Goal: Task Accomplishment & Management: Complete application form

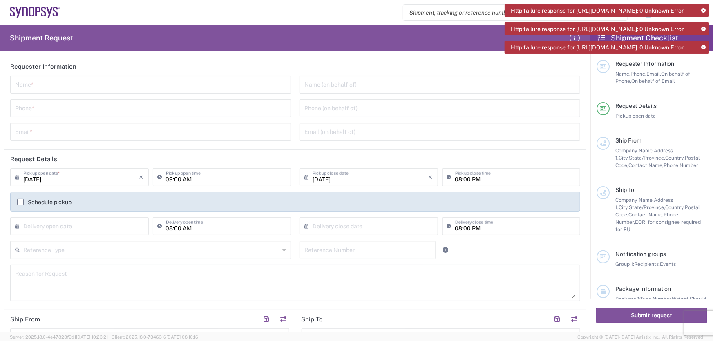
click at [701, 11] on icon at bounding box center [703, 11] width 4 height 4
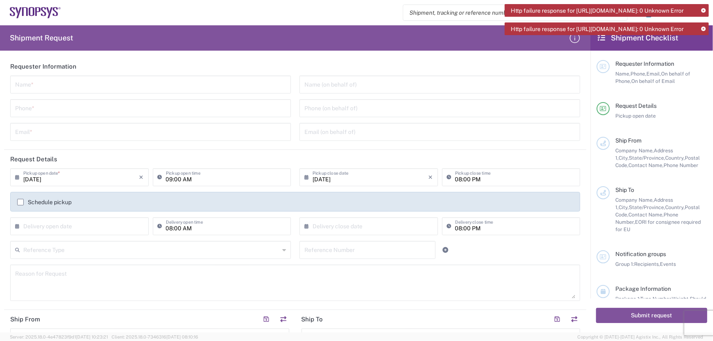
click at [701, 11] on icon at bounding box center [703, 11] width 4 height 4
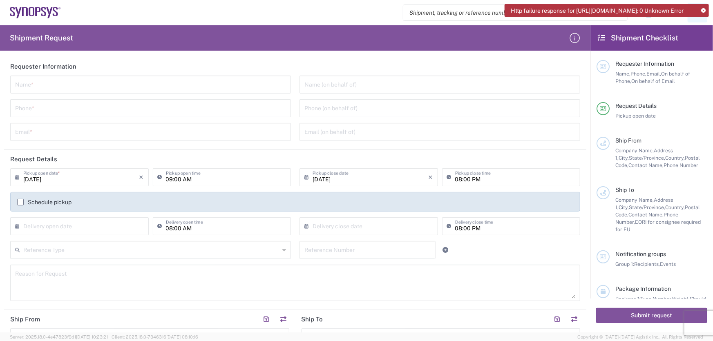
click at [701, 11] on icon at bounding box center [703, 11] width 4 height 4
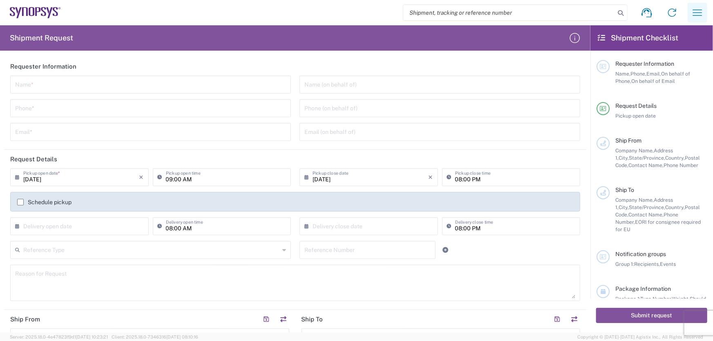
click at [694, 8] on icon "button" at bounding box center [697, 12] width 13 height 13
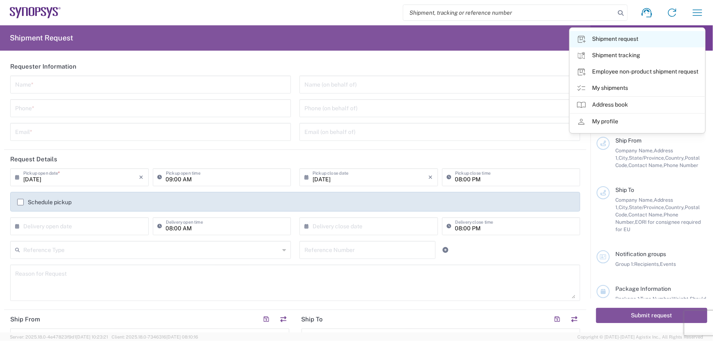
click at [615, 40] on link "Shipment request" at bounding box center [637, 39] width 135 height 16
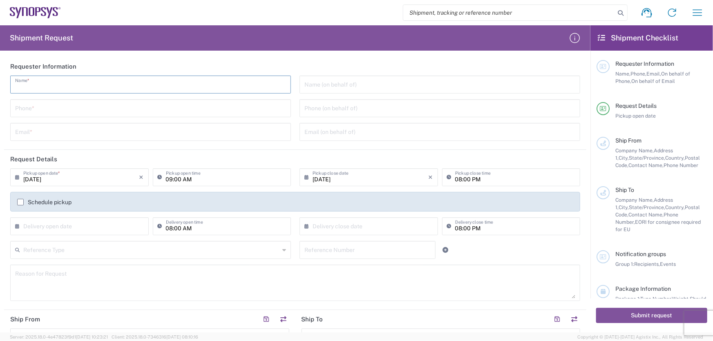
click at [64, 88] on input "text" at bounding box center [150, 84] width 271 height 14
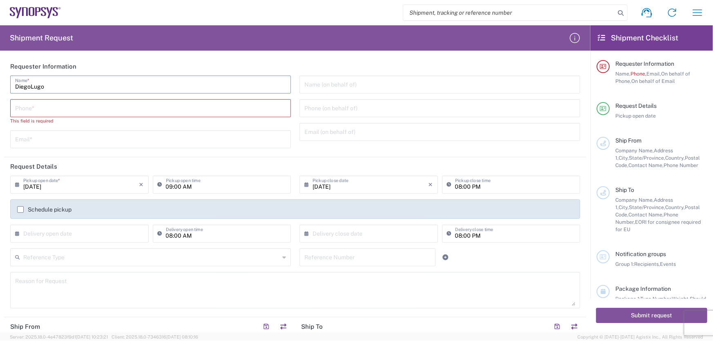
type input "DiegoLugo"
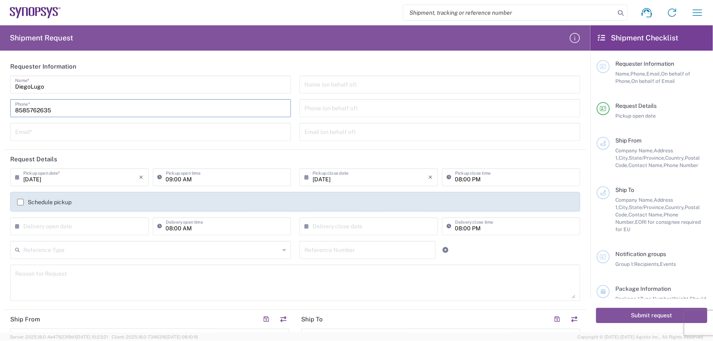
type input "8585762635"
type input "[EMAIL_ADDRESS][PERSON_NAME][DOMAIN_NAME]"
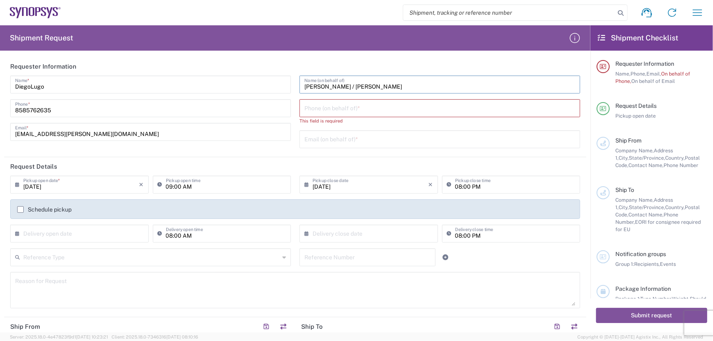
type input "[PERSON_NAME] / [PERSON_NAME]"
click at [392, 135] on input "text" at bounding box center [439, 138] width 271 height 14
type input "[PERSON_NAME][EMAIL_ADDRESS][PERSON_NAME][DOMAIN_NAME]"
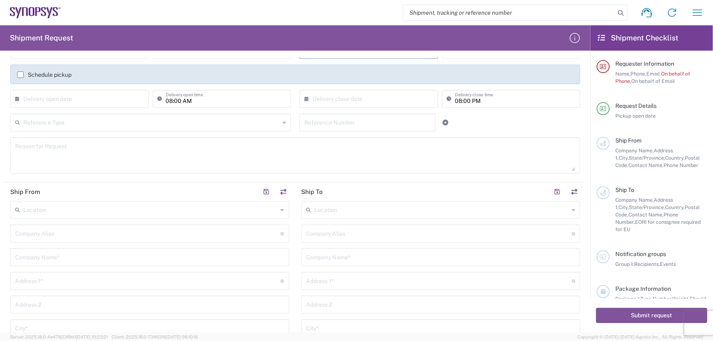
scroll to position [148, 0]
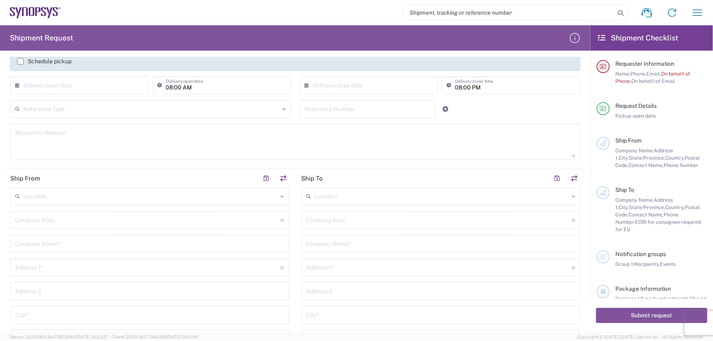
click at [84, 197] on input "text" at bounding box center [150, 196] width 254 height 14
click at [109, 173] on header "Ship From" at bounding box center [149, 178] width 291 height 18
click at [63, 242] on input "text" at bounding box center [149, 243] width 269 height 14
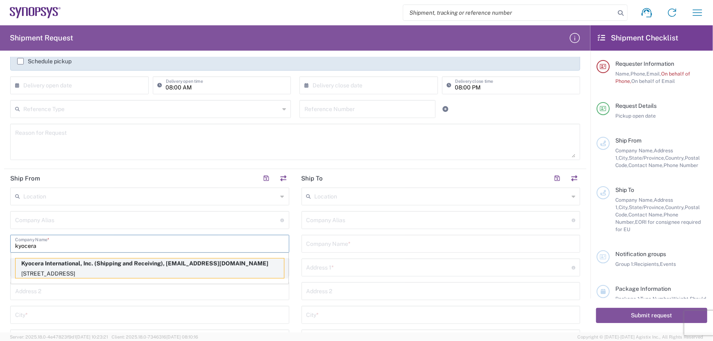
type input "kyocera"
click at [213, 269] on p "[STREET_ADDRESS]" at bounding box center [150, 274] width 268 height 10
type input "Kyocera"
type input "Kyocera International, Inc."
type input "[STREET_ADDRESS]"
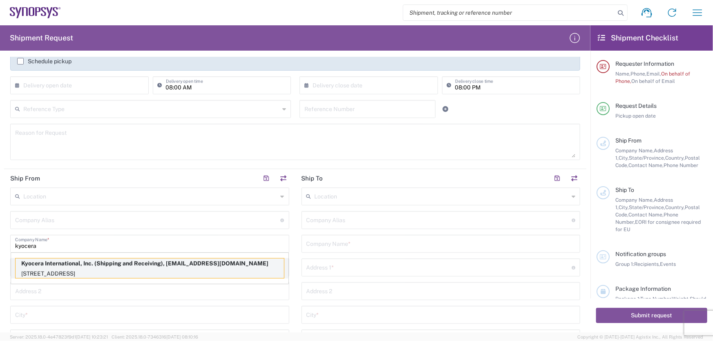
type input "[GEOGRAPHIC_DATA]"
type input "92123"
type input "Shipping and Receiving"
type input "8585762600"
type input "[EMAIL_ADDRESS][DOMAIN_NAME]"
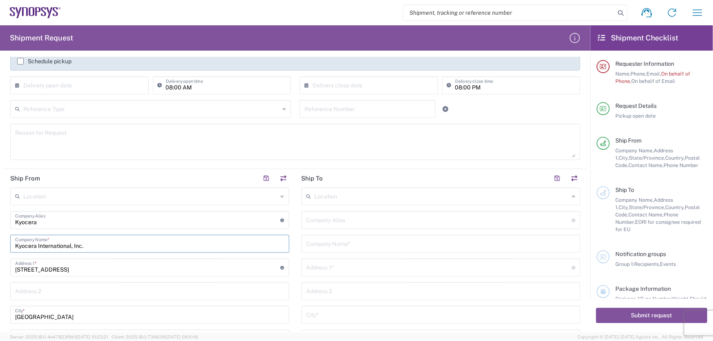
click at [332, 240] on input "text" at bounding box center [440, 243] width 269 height 14
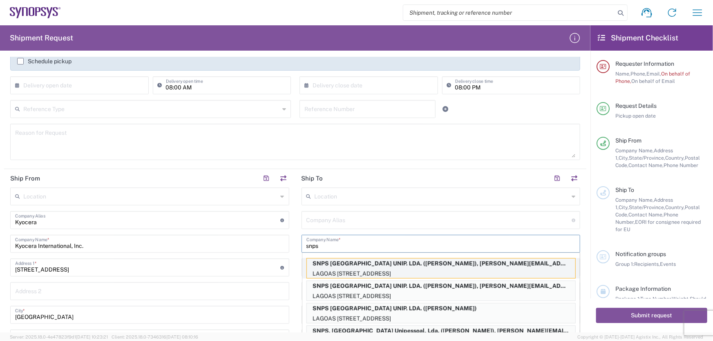
type input "snps"
click at [469, 265] on p "SNPS [GEOGRAPHIC_DATA] UNIP. LDA. ([PERSON_NAME]), [PERSON_NAME][EMAIL_ADDRESS]…" at bounding box center [441, 263] width 268 height 10
type input "SNPS [GEOGRAPHIC_DATA] UNIP. LDA."
type input "[GEOGRAPHIC_DATA] EDIFICIO 4 PISO 2"
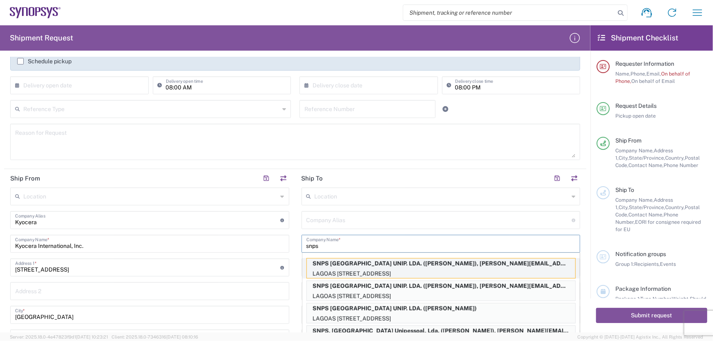
type input "[GEOGRAPHIC_DATA]"
type input "2740-267"
type input "[PERSON_NAME]"
type input "351210440240"
type input "[PERSON_NAME][EMAIL_ADDRESS][PERSON_NAME][DOMAIN_NAME]"
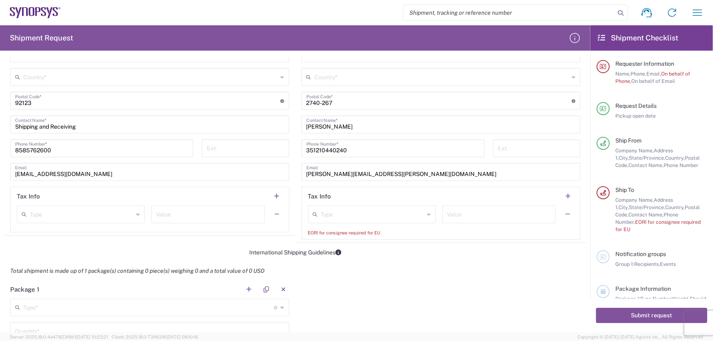
scroll to position [445, 0]
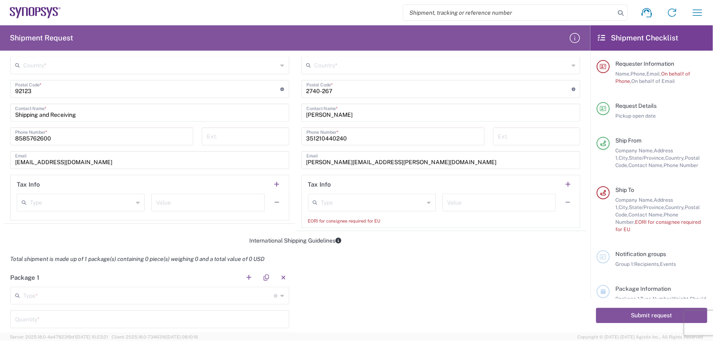
click at [389, 204] on input "text" at bounding box center [372, 202] width 103 height 14
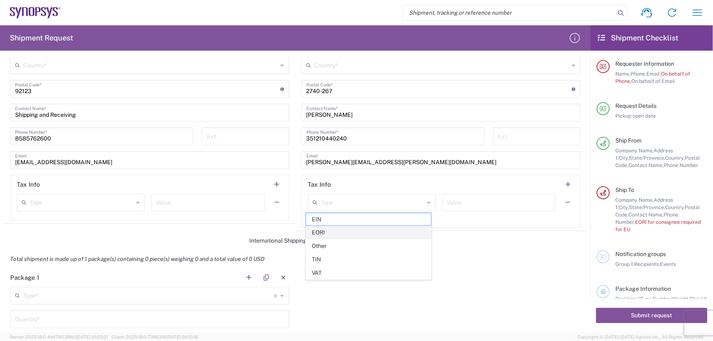
click at [343, 227] on span "EORI" at bounding box center [368, 232] width 125 height 13
type input "EORI"
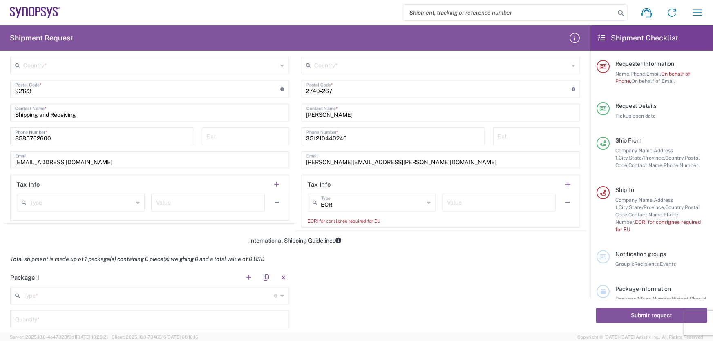
click at [455, 204] on input "text" at bounding box center [498, 202] width 103 height 14
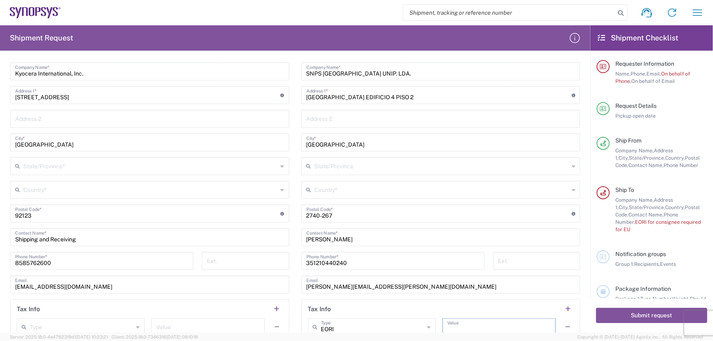
scroll to position [334, 0]
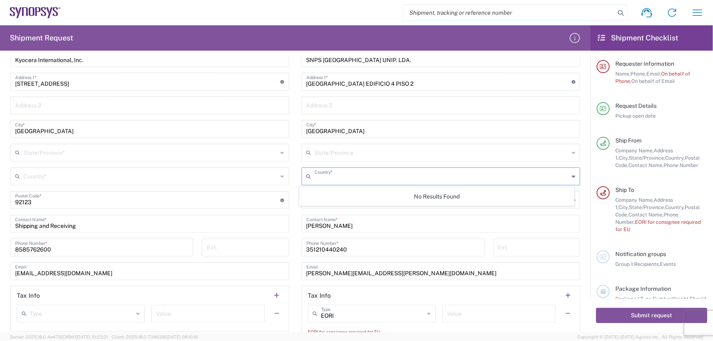
click at [402, 173] on input "text" at bounding box center [441, 176] width 254 height 14
type input "port"
click at [376, 151] on input "text" at bounding box center [441, 152] width 254 height 14
click at [389, 109] on input "text" at bounding box center [440, 105] width 269 height 14
click at [269, 64] on div "Kyocera International, Inc. Company Name *" at bounding box center [149, 58] width 279 height 18
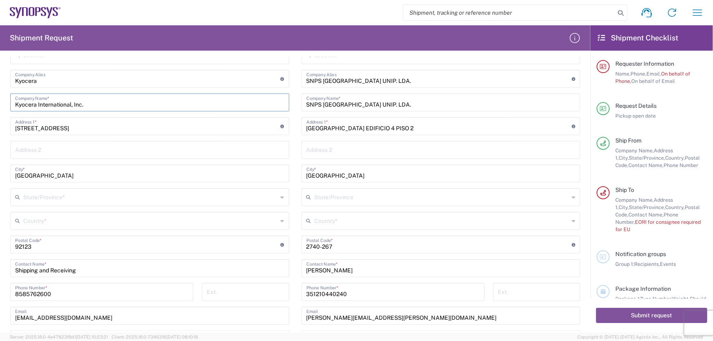
scroll to position [327, 0]
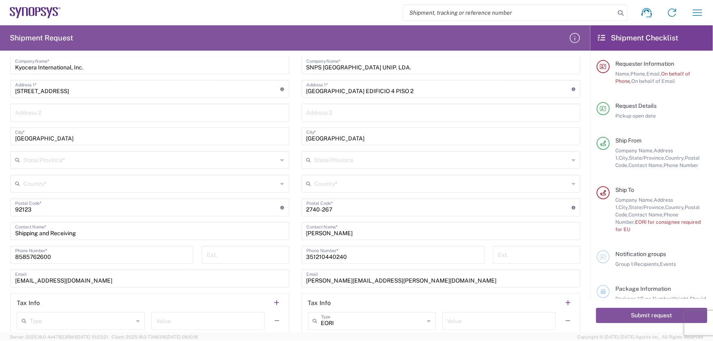
click at [571, 183] on icon at bounding box center [573, 183] width 4 height 13
type input "[GEOGRAPHIC_DATA]"
click at [450, 163] on input "text" at bounding box center [441, 159] width 254 height 14
click at [502, 224] on input "[PERSON_NAME]" at bounding box center [440, 230] width 269 height 14
drag, startPoint x: 375, startPoint y: 256, endPoint x: 247, endPoint y: 263, distance: 128.0
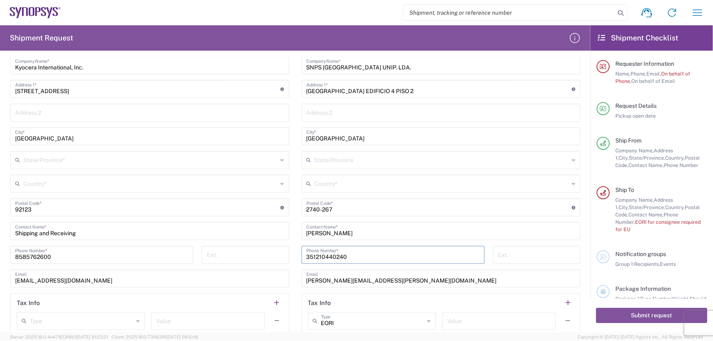
click at [247, 263] on div "Ship From Location No Results Found Kyocera Company Alias Address short code to…" at bounding box center [295, 170] width 582 height 359
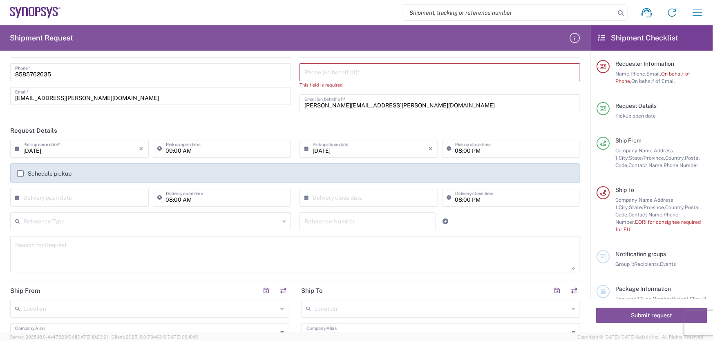
scroll to position [0, 0]
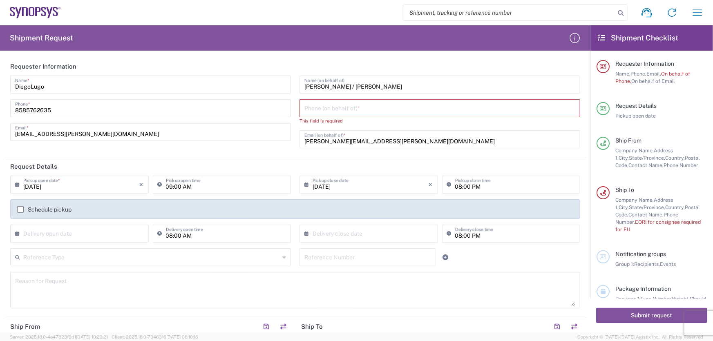
click at [351, 110] on input "tel" at bounding box center [439, 107] width 271 height 14
paste input "351210440240"
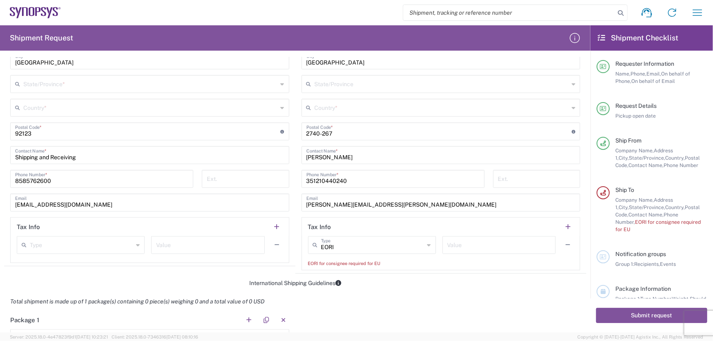
scroll to position [408, 0]
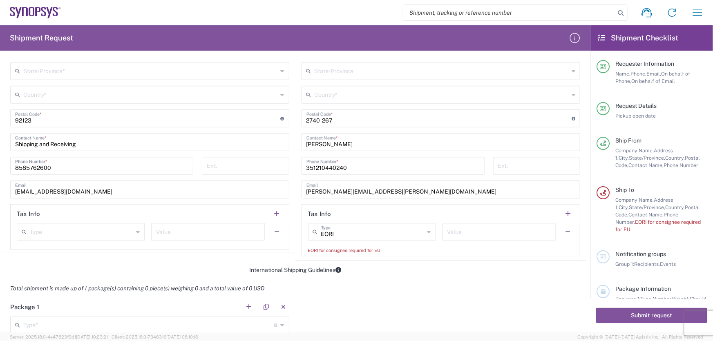
type input "351210440240"
click at [456, 236] on input "text" at bounding box center [498, 231] width 103 height 14
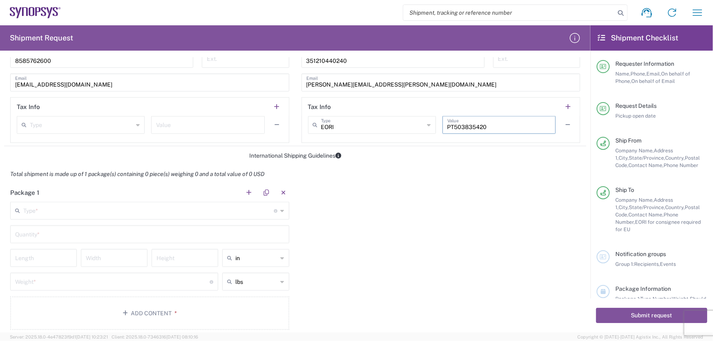
scroll to position [519, 0]
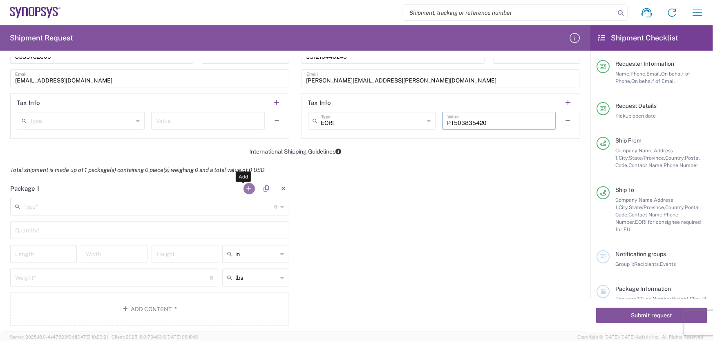
type input "PT503835420"
click at [249, 187] on button "button" at bounding box center [248, 188] width 11 height 11
click at [568, 186] on button "button" at bounding box center [573, 188] width 11 height 11
click at [182, 206] on input "text" at bounding box center [148, 206] width 251 height 14
drag, startPoint x: 216, startPoint y: 198, endPoint x: 235, endPoint y: 200, distance: 19.3
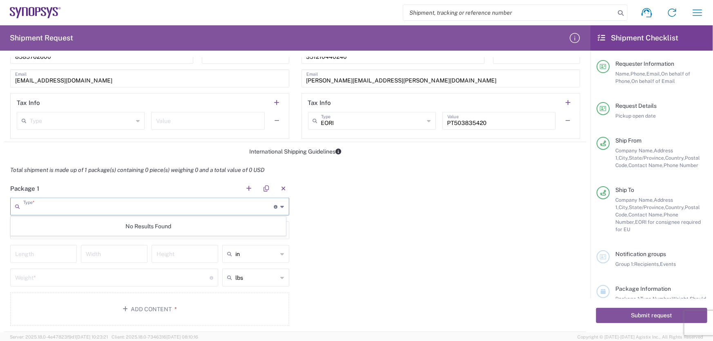
click at [220, 199] on input "text" at bounding box center [148, 206] width 251 height 14
click at [349, 205] on div "Package 1 Type * Material used to package goods No Results Found Quantity * Len…" at bounding box center [295, 255] width 582 height 153
click at [174, 206] on input "text" at bounding box center [148, 206] width 251 height 14
click at [176, 205] on input "text" at bounding box center [148, 206] width 251 height 14
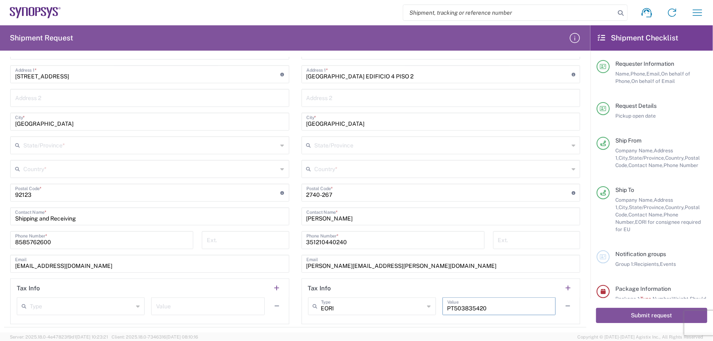
scroll to position [458, 0]
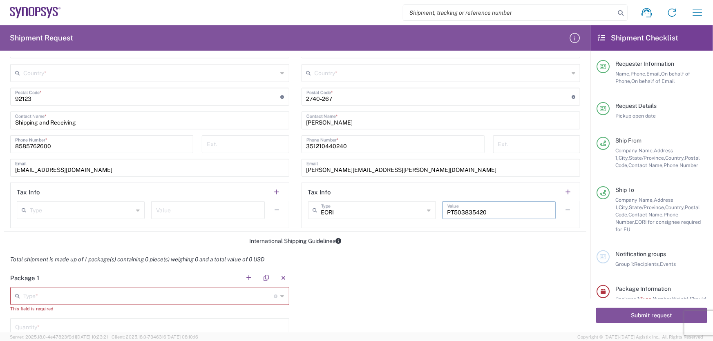
drag, startPoint x: 488, startPoint y: 310, endPoint x: 294, endPoint y: 344, distance: 197.4
click at [294, 341] on html "Shipment request Shipment tracking Employee non-product shipment request My shi…" at bounding box center [356, 170] width 713 height 341
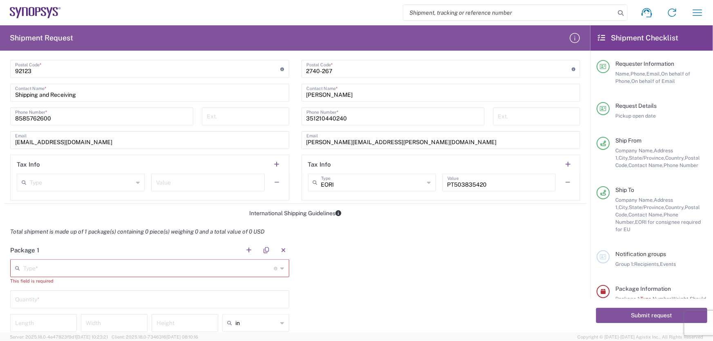
click at [50, 9] on icon at bounding box center [49, 12] width 5 height 11
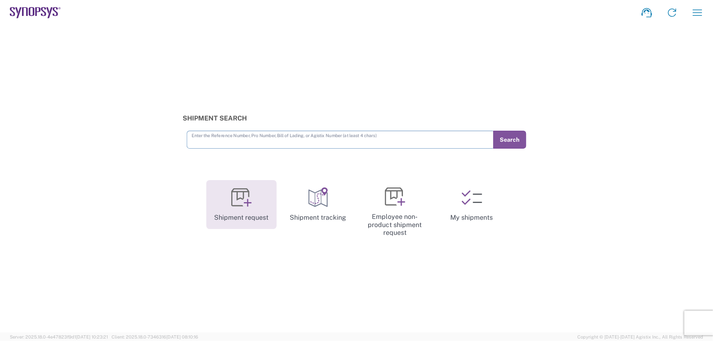
click at [234, 221] on link "Shipment request" at bounding box center [241, 204] width 70 height 49
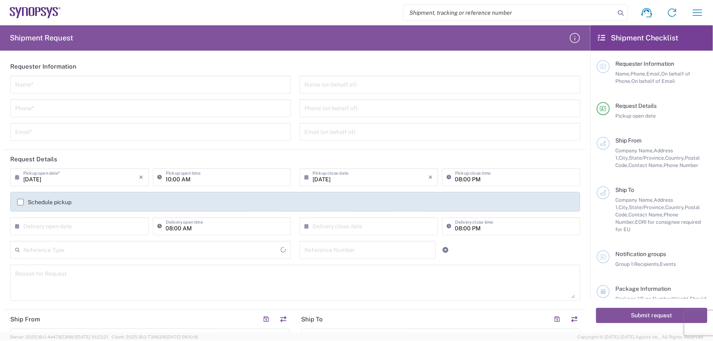
click at [31, 89] on input "text" at bounding box center [150, 84] width 271 height 14
click at [31, 83] on input "text" at bounding box center [150, 84] width 271 height 14
type input "[PERSON_NAME]"
type input "8585762635"
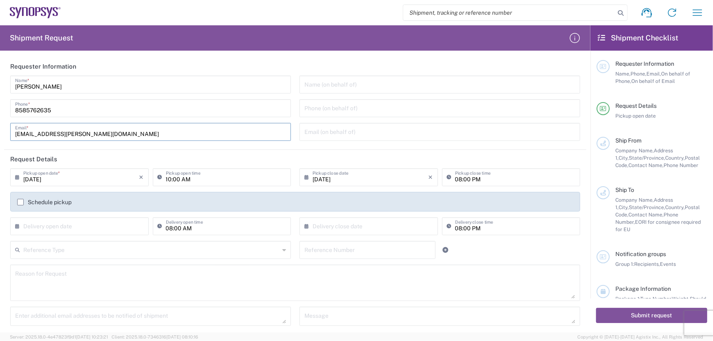
type input "[EMAIL_ADDRESS][PERSON_NAME][DOMAIN_NAME]"
type input "[PERSON_NAME] / [PERSON_NAME]"
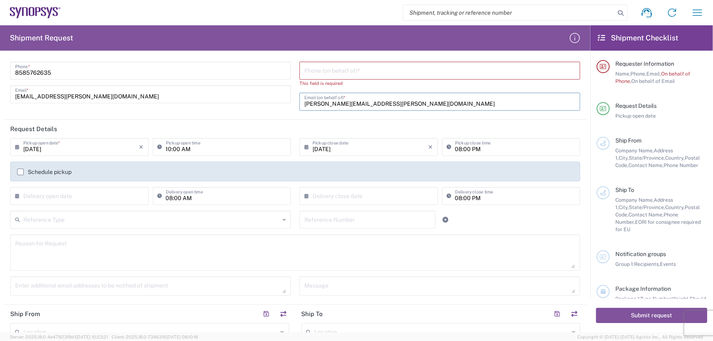
scroll to position [111, 0]
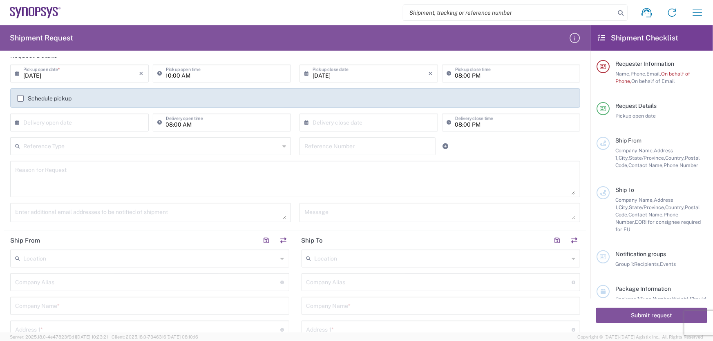
type input "[PERSON_NAME][EMAIL_ADDRESS][PERSON_NAME][DOMAIN_NAME]"
click at [56, 298] on input "text" at bounding box center [149, 305] width 269 height 14
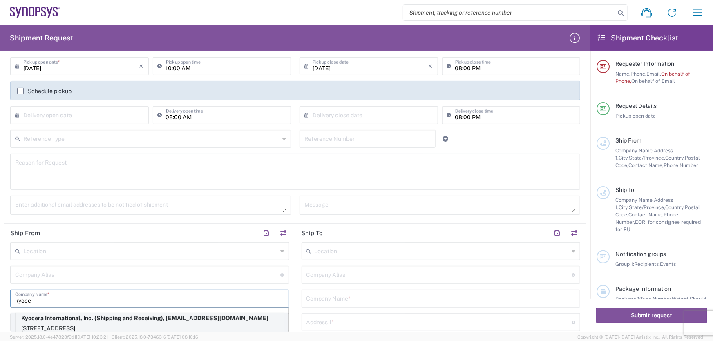
type input "kyoce"
click at [74, 313] on p "Kyocera International, Inc. (Shipping and Receiving), [EMAIL_ADDRESS][DOMAIN_NA…" at bounding box center [150, 318] width 268 height 10
type input "Kyocera"
type input "Kyocera International, Inc."
type input "[STREET_ADDRESS]"
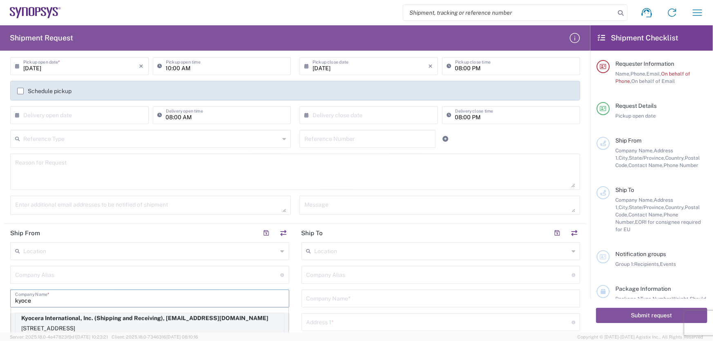
type input "[GEOGRAPHIC_DATA]"
type input "[US_STATE]"
type input "92123"
type input "Shipping and Receiving"
type input "8585762600"
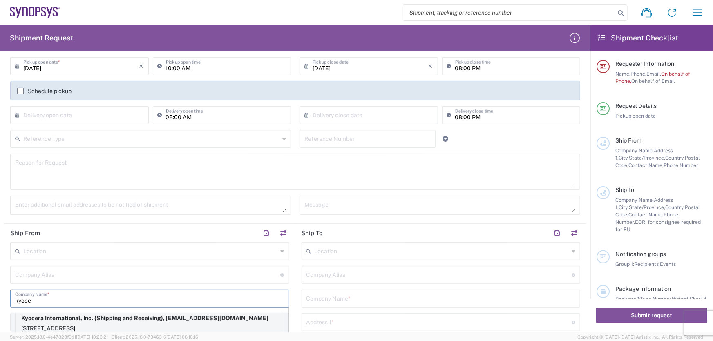
type input "[EMAIL_ADDRESS][DOMAIN_NAME]"
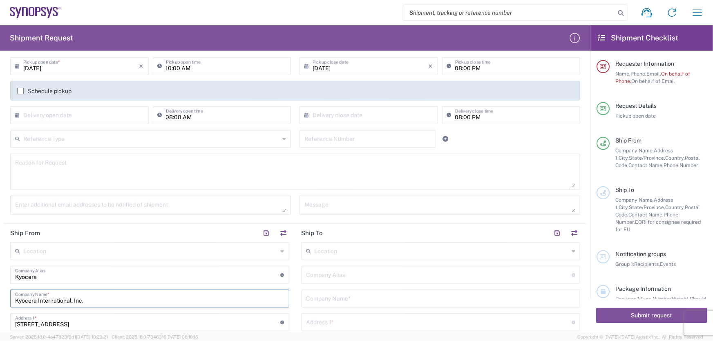
click at [322, 302] on input "text" at bounding box center [440, 298] width 269 height 14
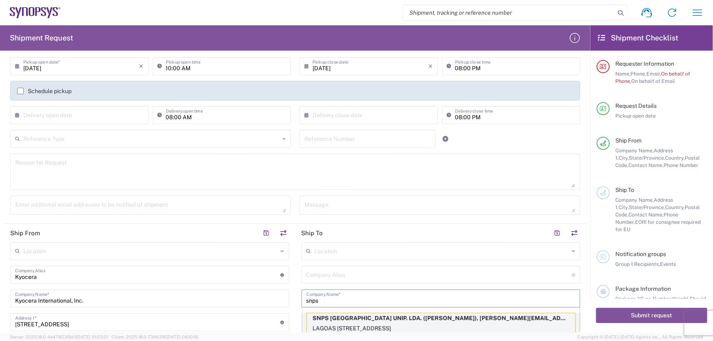
type input "snps"
click at [347, 318] on p "SNPS [GEOGRAPHIC_DATA] UNIP. LDA. ([PERSON_NAME]), [PERSON_NAME][EMAIL_ADDRESS]…" at bounding box center [441, 318] width 268 height 10
type input "SNPS [GEOGRAPHIC_DATA] UNIP. LDA."
type input "[GEOGRAPHIC_DATA] EDIFICIO 4 PISO 2"
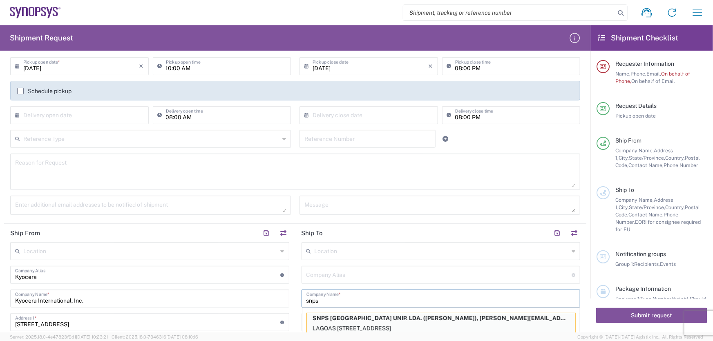
type input "[GEOGRAPHIC_DATA]"
type input "2740-267"
type input "[PERSON_NAME]"
type input "351210440240"
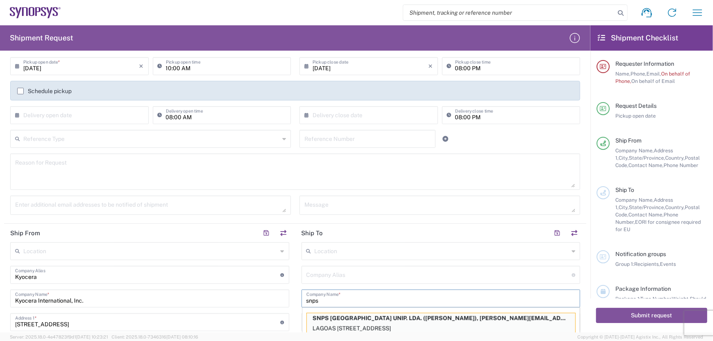
type input "[PERSON_NAME][EMAIL_ADDRESS][PERSON_NAME][DOMAIN_NAME]"
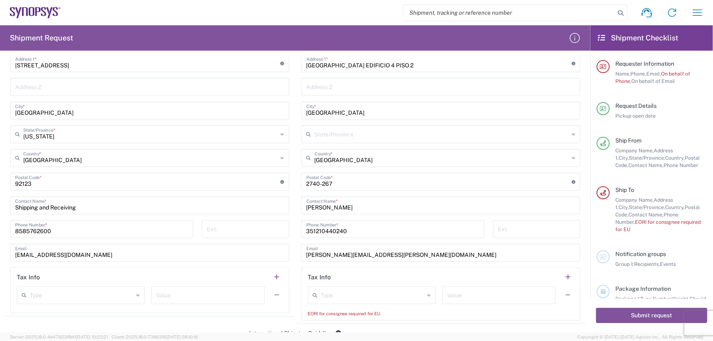
scroll to position [378, 0]
click at [427, 291] on icon at bounding box center [429, 294] width 4 height 13
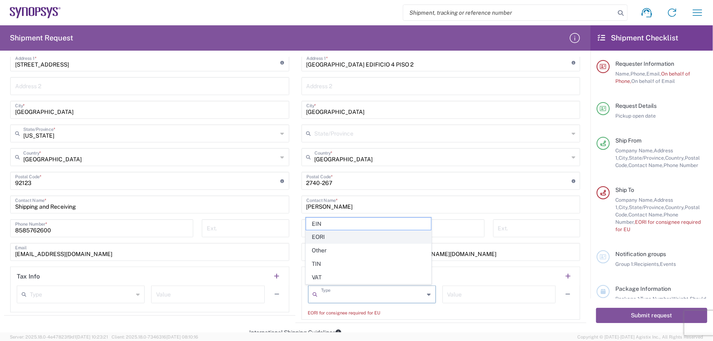
click at [343, 239] on span "EORI" at bounding box center [368, 237] width 125 height 13
type input "EORI"
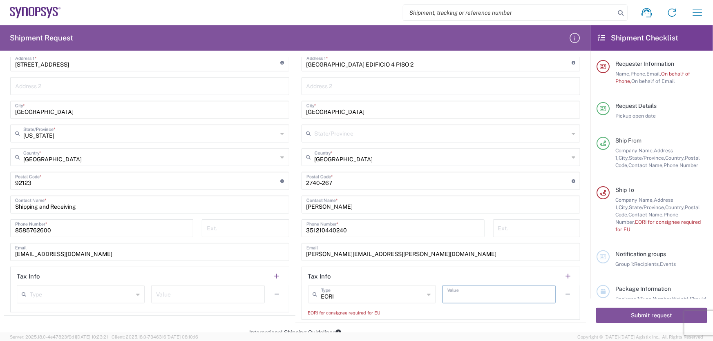
click at [507, 294] on input "text" at bounding box center [498, 294] width 103 height 14
paste input "PT503835420"
type input "PT503835420"
drag, startPoint x: 371, startPoint y: 232, endPoint x: 221, endPoint y: 237, distance: 150.0
click at [221, 237] on div "Ship From Location [GEOGRAPHIC_DATA] DE04 Agrate Brianza IT01 [GEOGRAPHIC_DATA]…" at bounding box center [295, 140] width 582 height 352
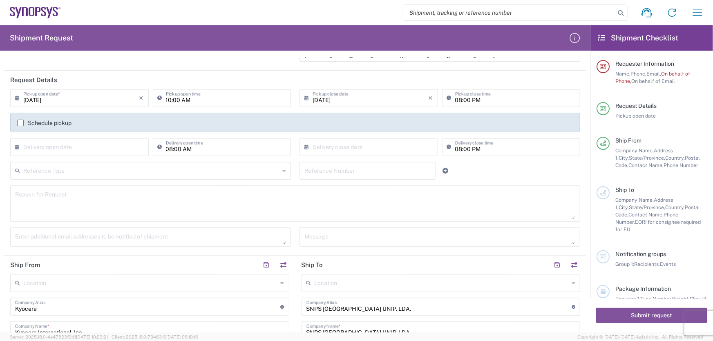
scroll to position [44, 0]
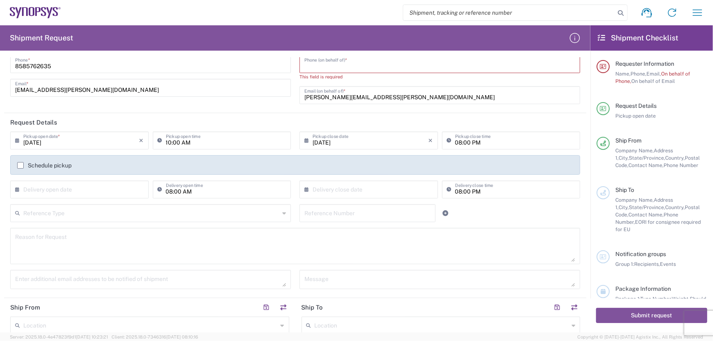
click at [359, 62] on input "tel" at bounding box center [439, 63] width 271 height 14
paste input "351210440240"
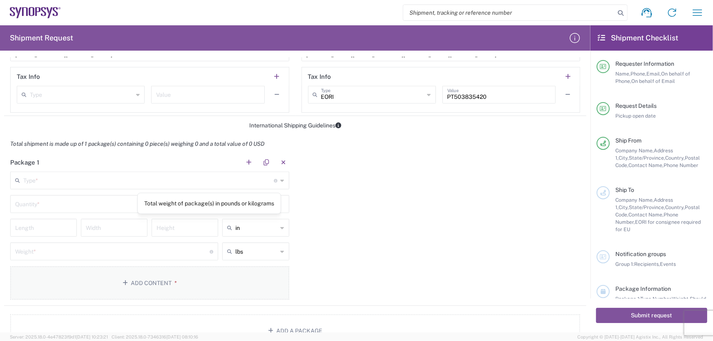
scroll to position [601, 0]
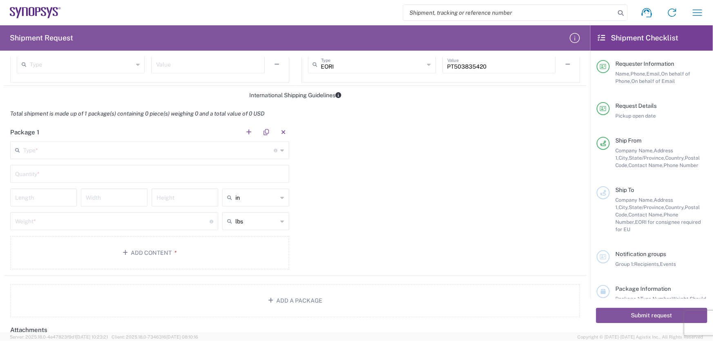
type input "351210440240"
click at [228, 147] on input "text" at bounding box center [148, 150] width 251 height 14
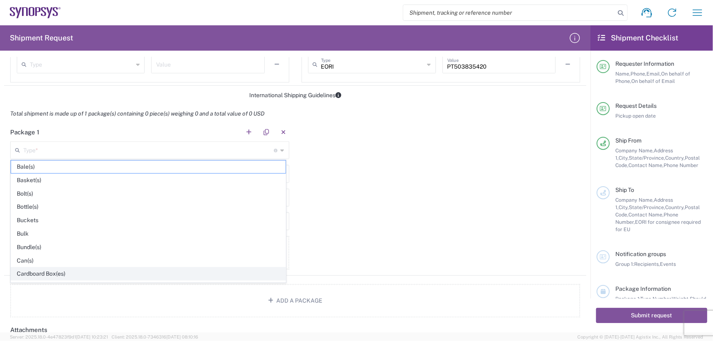
click at [46, 272] on span "Cardboard Box(es)" at bounding box center [148, 273] width 274 height 13
type input "Cardboard Box(es)"
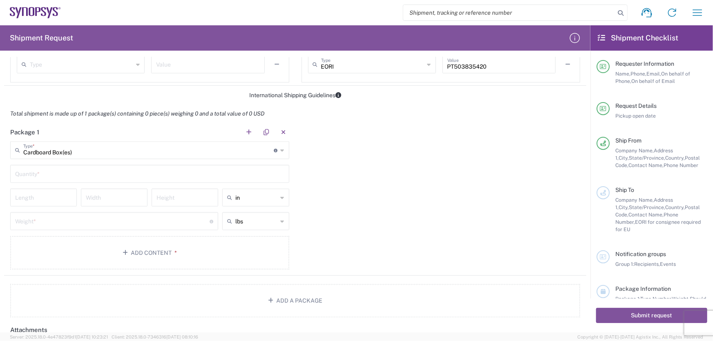
click at [81, 174] on input "text" at bounding box center [149, 173] width 269 height 14
type input "1"
type input "14"
type input "10"
type input "4"
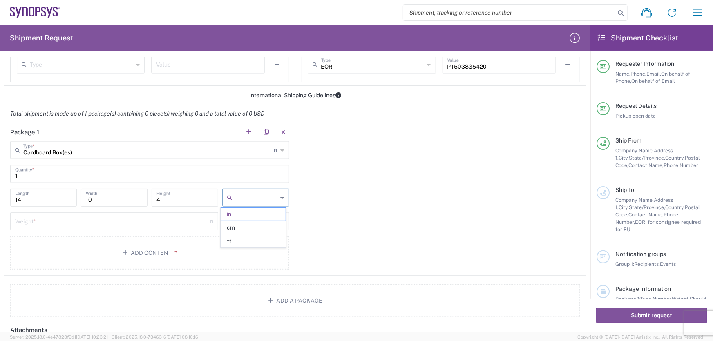
type input "in"
type input "2"
click at [129, 242] on button "Add Content *" at bounding box center [149, 252] width 279 height 33
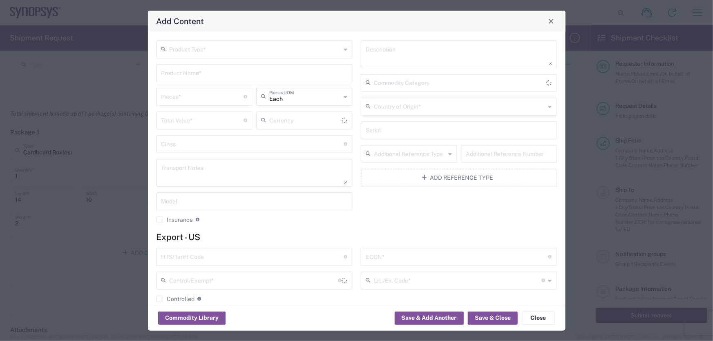
type input "US Dollar"
click at [227, 53] on input "text" at bounding box center [255, 49] width 172 height 14
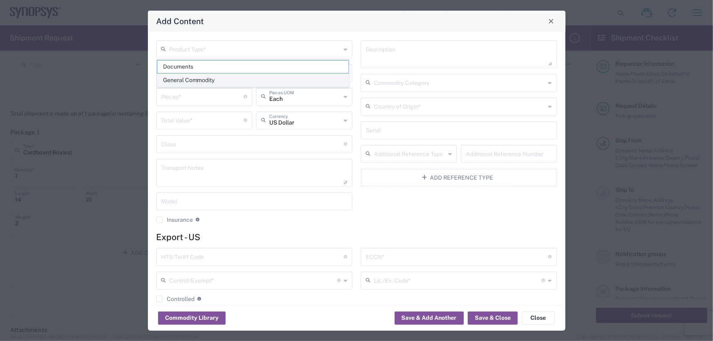
click at [193, 82] on span "General Commodity" at bounding box center [253, 80] width 192 height 13
type input "General Commodity"
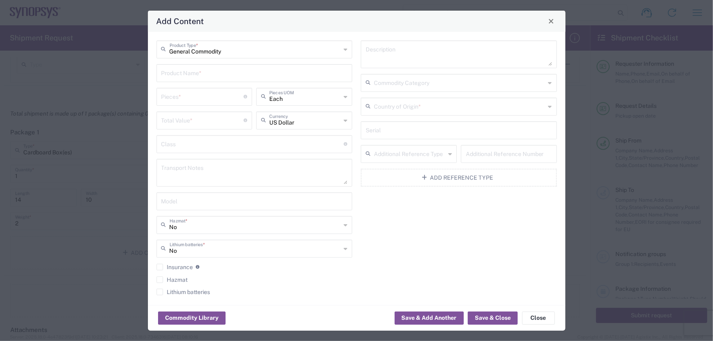
click at [192, 75] on input "text" at bounding box center [254, 72] width 186 height 14
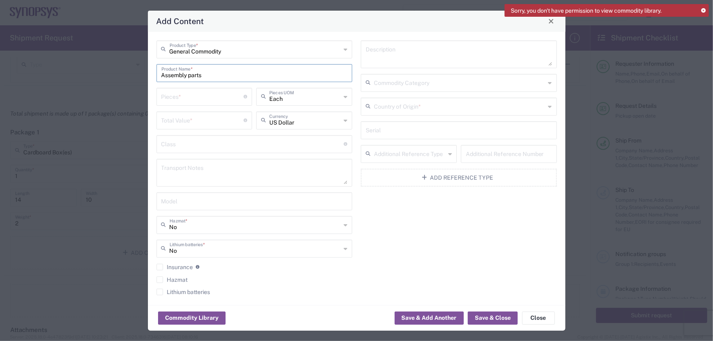
type input "Assembly parts"
type input "1"
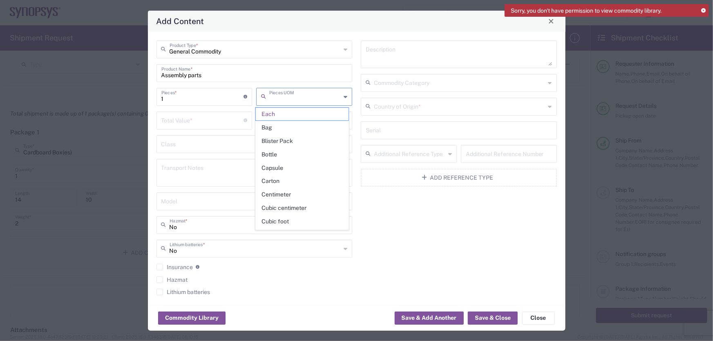
type input "Each"
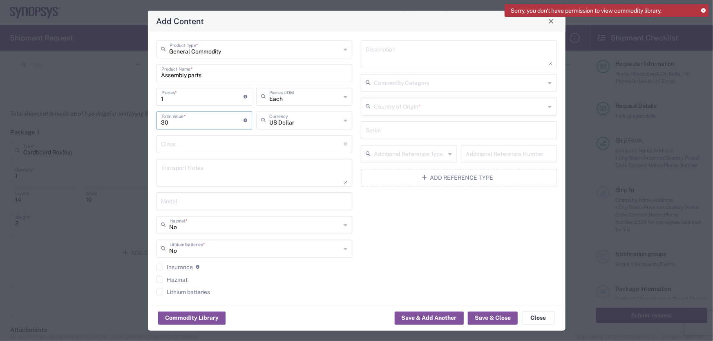
type input "30"
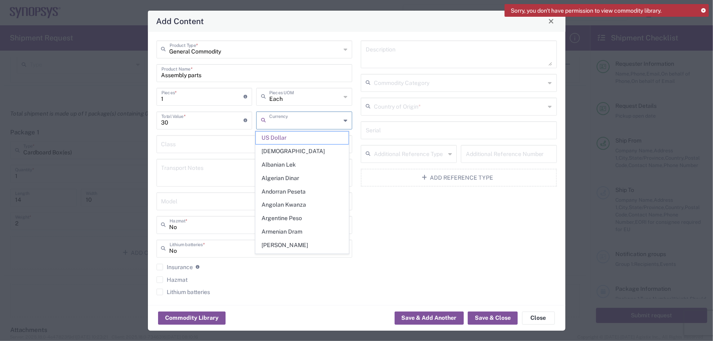
type input "US Dollar"
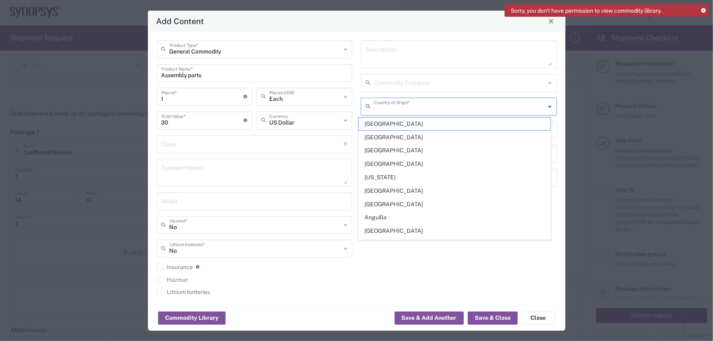
click at [398, 105] on input "text" at bounding box center [460, 106] width 172 height 14
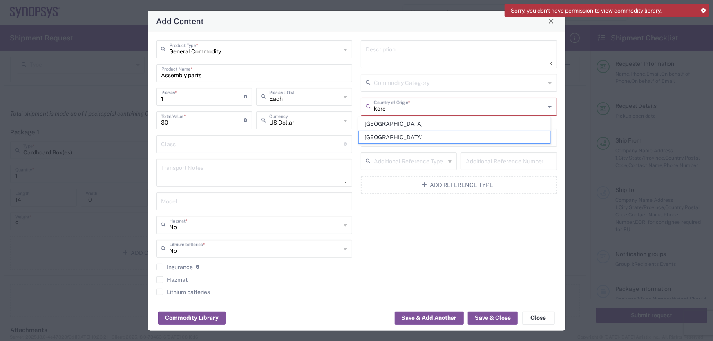
type input "kore"
drag, startPoint x: 396, startPoint y: 108, endPoint x: 324, endPoint y: 106, distance: 71.9
click at [324, 106] on div "General Commodity Product Type * Assembly parts Product Name * 1 Pieces * Numbe…" at bounding box center [356, 170] width 409 height 261
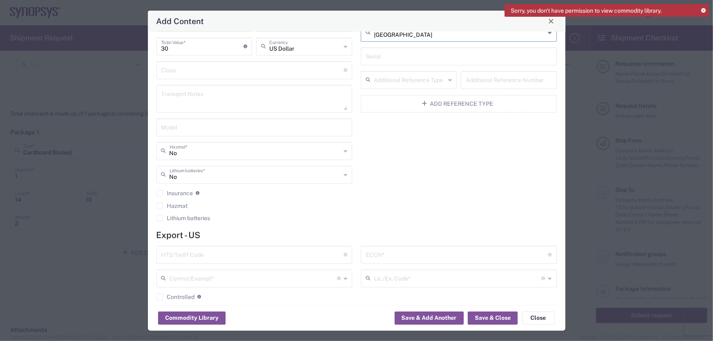
scroll to position [135, 0]
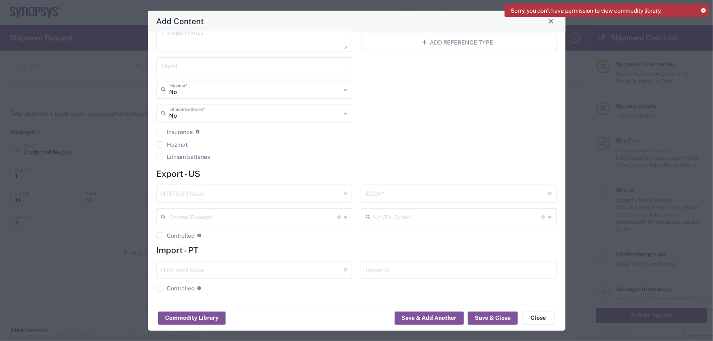
type input "[GEOGRAPHIC_DATA]"
click at [241, 193] on input "text" at bounding box center [252, 193] width 183 height 14
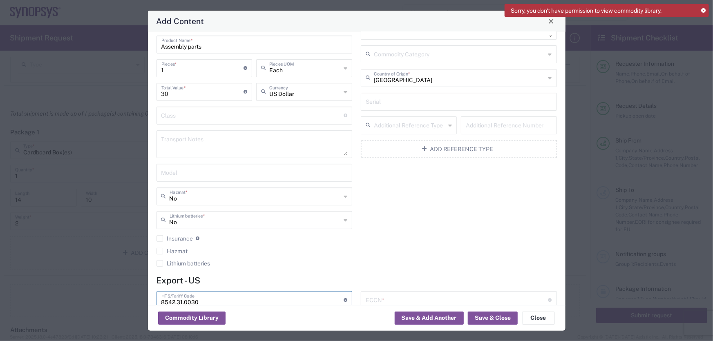
scroll to position [0, 0]
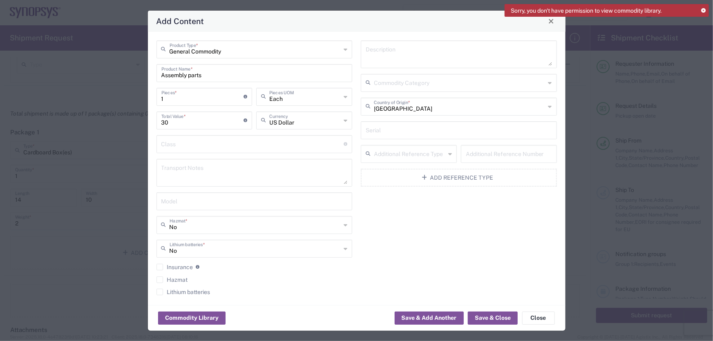
type input "8542.31.0030"
drag, startPoint x: 198, startPoint y: 98, endPoint x: 123, endPoint y: 100, distance: 76.0
click at [123, 100] on div "Add Content General Commodity Product Type * Assembly parts Product Name * 1 Pi…" at bounding box center [356, 170] width 713 height 341
type input "4"
type input "120"
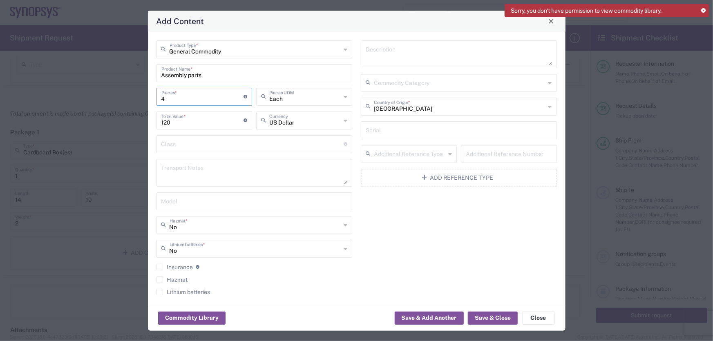
type input "44"
type input "1320"
type input "44"
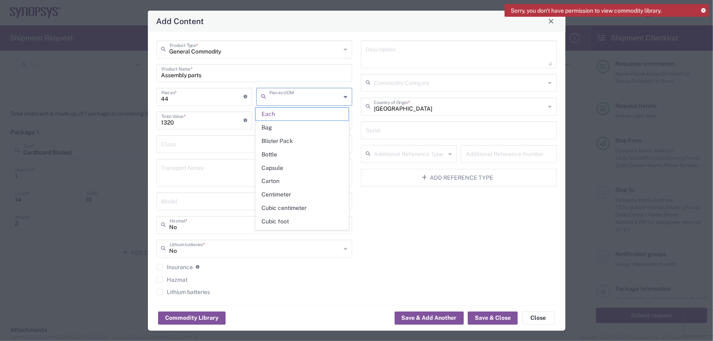
type input "Each"
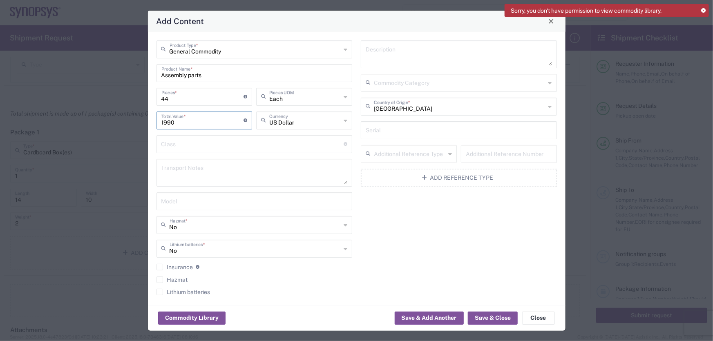
type input "1990"
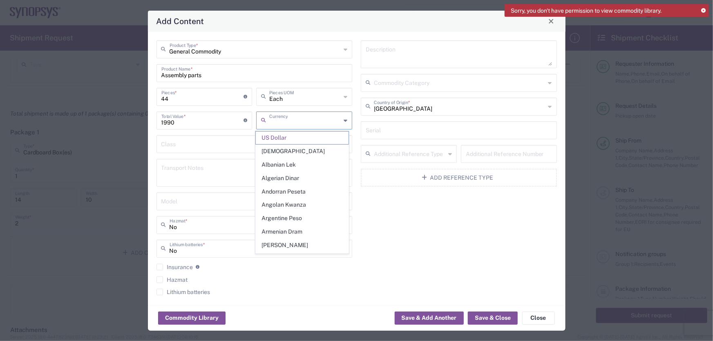
type input "US Dollar"
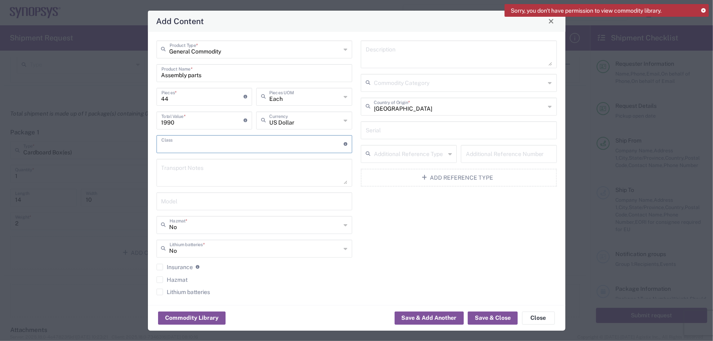
click at [401, 58] on textarea at bounding box center [458, 54] width 186 height 23
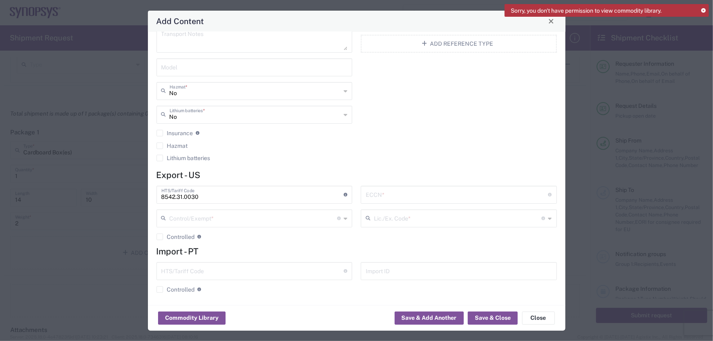
scroll to position [135, 0]
type textarea "Assembly Parts"
click at [393, 196] on input "text" at bounding box center [456, 193] width 183 height 14
type input "3a991.f.1"
type input "n"
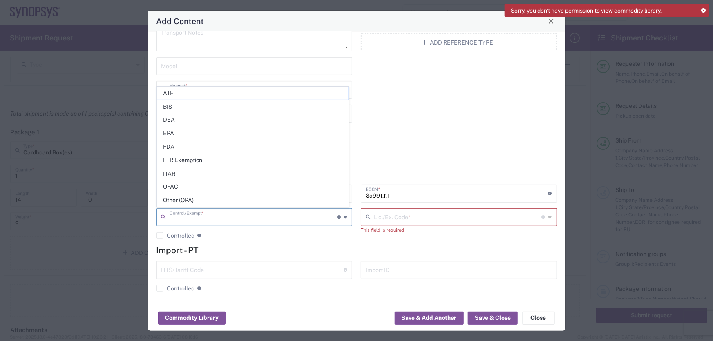
click at [293, 212] on input "text" at bounding box center [253, 216] width 168 height 14
click at [191, 105] on span "BIS" at bounding box center [253, 106] width 192 height 13
type input "BIS"
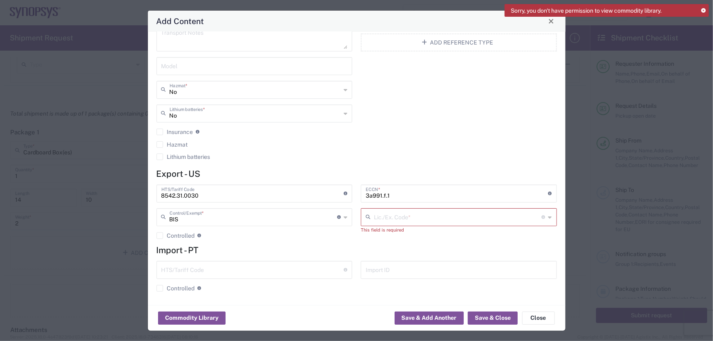
click at [408, 225] on div "Lic./Ex. Code * License type for shipping controlled goods or the EEI filing ex…" at bounding box center [459, 217] width 196 height 18
click at [406, 200] on span "NLR - No License Required" at bounding box center [455, 200] width 192 height 13
type input "NLR - No License Required"
click at [492, 319] on button "Save & Close" at bounding box center [493, 318] width 50 height 13
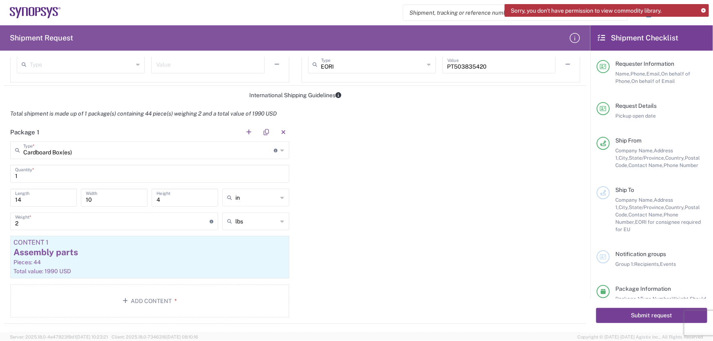
click at [640, 316] on button "Submit request" at bounding box center [651, 315] width 111 height 15
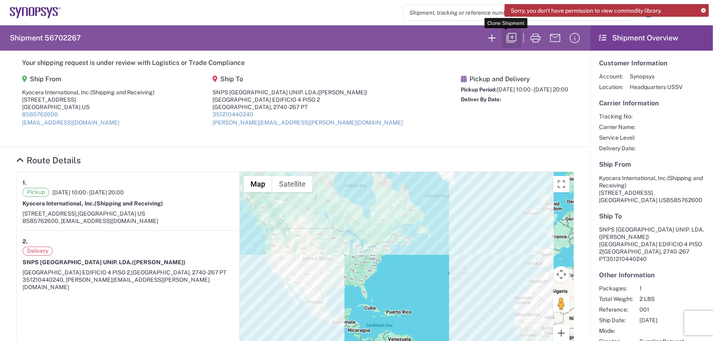
click at [506, 42] on icon "button" at bounding box center [511, 38] width 10 height 10
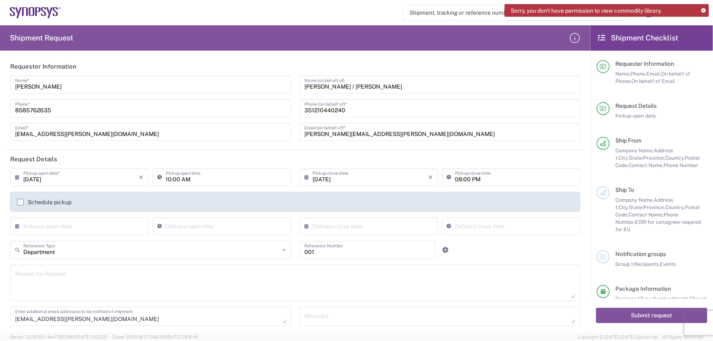
type input "Cardboard Box(es)"
drag, startPoint x: 411, startPoint y: 84, endPoint x: 250, endPoint y: 90, distance: 161.0
click at [250, 90] on div "[PERSON_NAME] Name * [PHONE_NUMBER] Phone * [EMAIL_ADDRESS][PERSON_NAME][DOMAIN…" at bounding box center [295, 111] width 578 height 71
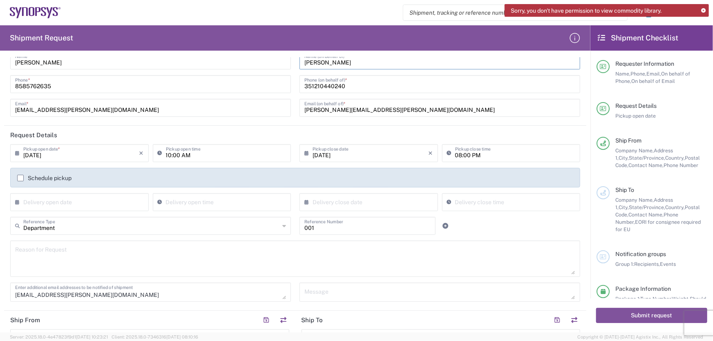
scroll to position [37, 0]
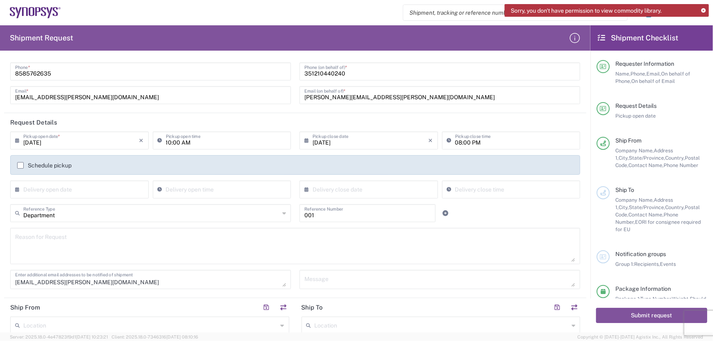
type input "[PERSON_NAME]"
click at [311, 100] on input "[PERSON_NAME][EMAIL_ADDRESS][PERSON_NAME][DOMAIN_NAME]" at bounding box center [439, 94] width 271 height 14
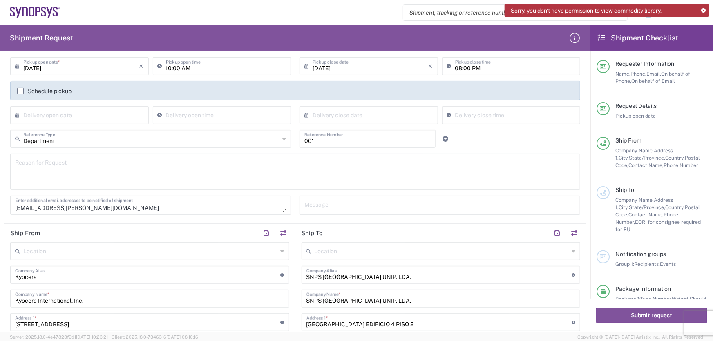
scroll to position [223, 0]
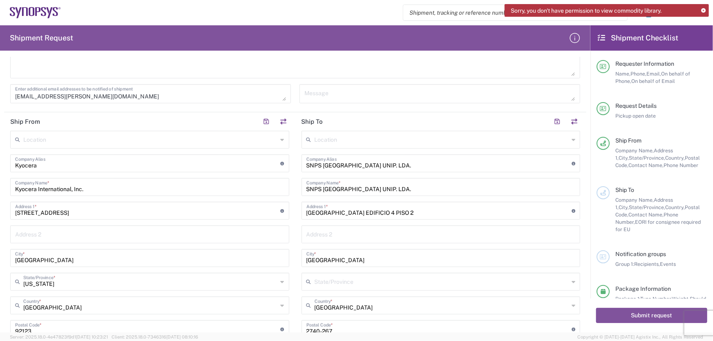
type input "[PERSON_NAME][EMAIL_ADDRESS][DOMAIN_NAME]"
click at [355, 163] on input "SNPS [GEOGRAPHIC_DATA] UNIP. LDA." at bounding box center [438, 163] width 265 height 14
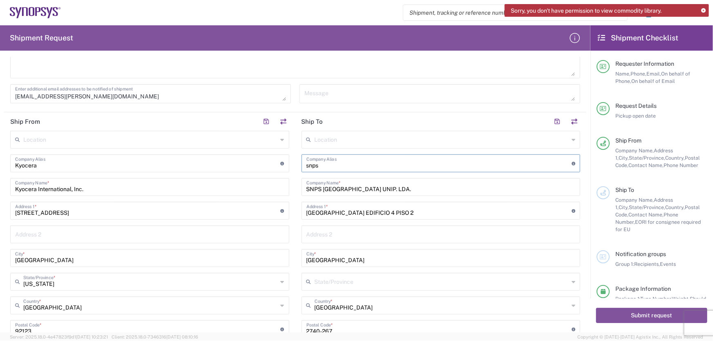
click at [323, 165] on input "snps" at bounding box center [438, 163] width 265 height 14
type input "s"
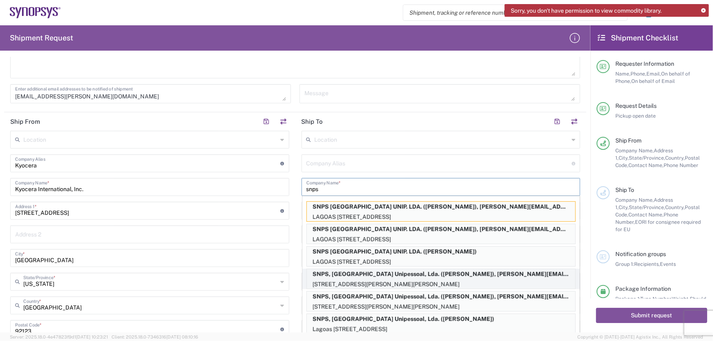
type input "snps"
click at [347, 273] on p "SNPS, [GEOGRAPHIC_DATA] Unipessoal, Lda. ([PERSON_NAME]), [PERSON_NAME][EMAIL_A…" at bounding box center [441, 274] width 268 height 10
type input "SNPS PORTUGAL LDA"
type input "SNPS, [GEOGRAPHIC_DATA] Unipessoal, Lda."
type input "[STREET_ADDRESS][PERSON_NAME]"
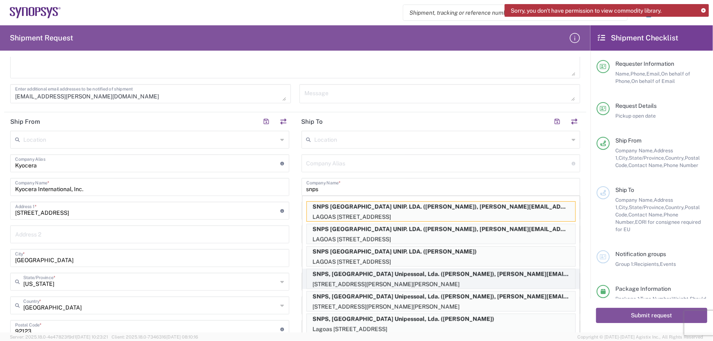
type input "Edificio das Technologias 3rd Floor"
type input "[PERSON_NAME]"
type input "4470-605"
type input "[PERSON_NAME]"
type input "[PHONE_NUMBER]"
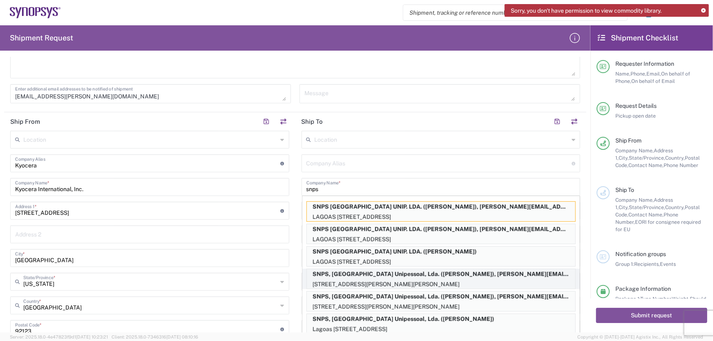
type input "[PERSON_NAME][EMAIL_ADDRESS][DOMAIN_NAME]"
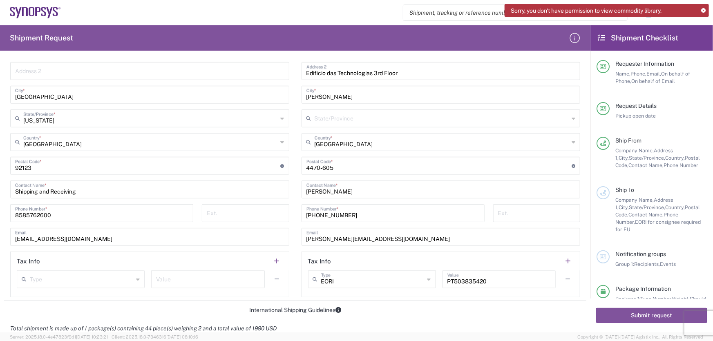
scroll to position [408, 0]
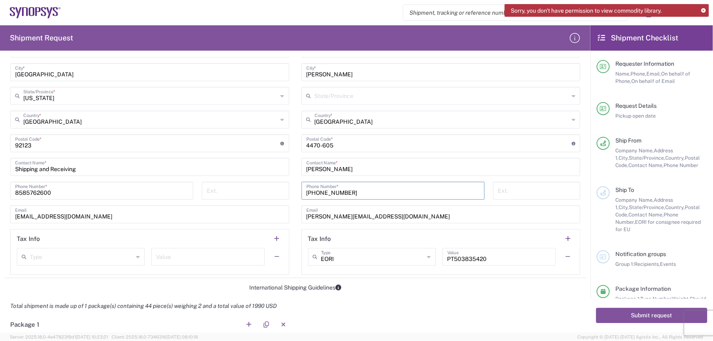
drag, startPoint x: 365, startPoint y: 188, endPoint x: 287, endPoint y: 192, distance: 77.7
click at [287, 192] on div "Ship From Location [GEOGRAPHIC_DATA] DE04 Agrate Brianza IT01 [GEOGRAPHIC_DATA]…" at bounding box center [295, 102] width 582 height 352
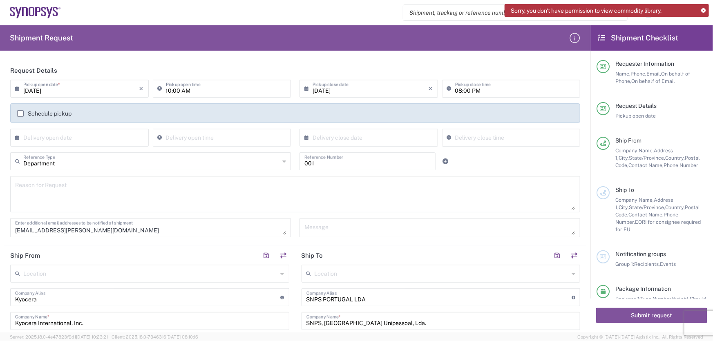
scroll to position [0, 0]
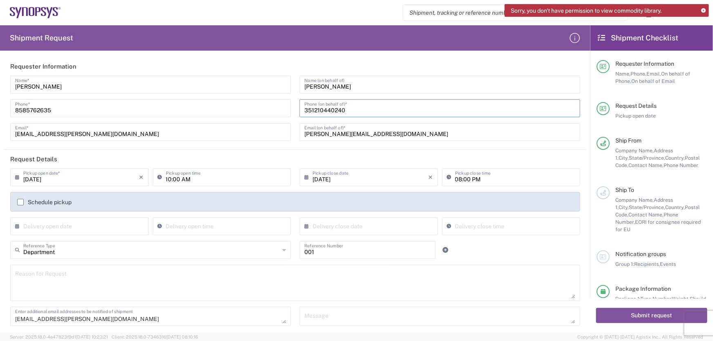
drag, startPoint x: 339, startPoint y: 111, endPoint x: 225, endPoint y: 125, distance: 114.7
click at [225, 125] on div "[PERSON_NAME] Name * [PHONE_NUMBER] Phone * [EMAIL_ADDRESS][PERSON_NAME][DOMAIN…" at bounding box center [295, 111] width 578 height 71
paste input "[PHONE_NUMBER]"
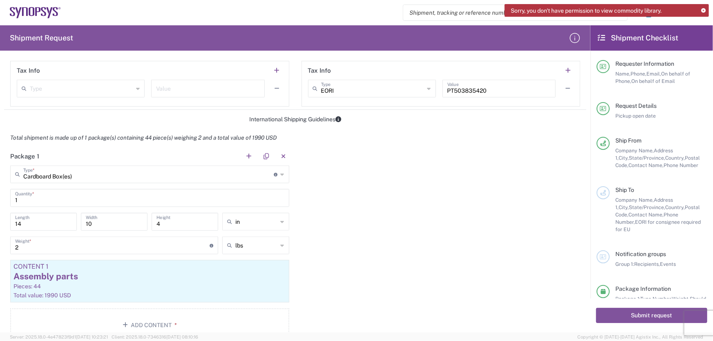
scroll to position [594, 0]
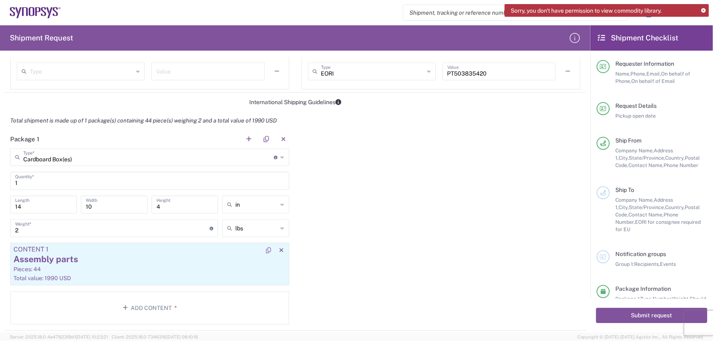
type input "[PHONE_NUMBER]"
click at [101, 259] on div "Assembly parts" at bounding box center [149, 260] width 272 height 12
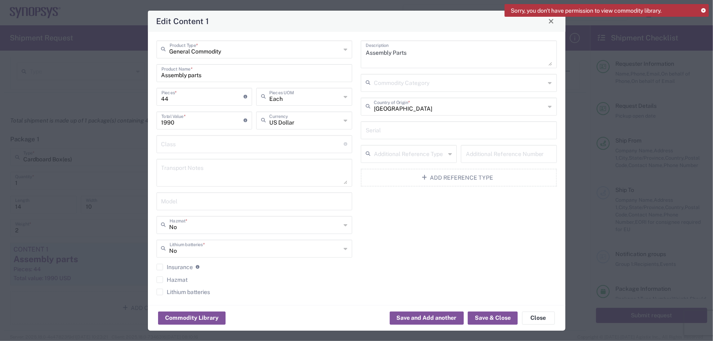
type input "NLR - No License Required"
drag, startPoint x: 180, startPoint y: 96, endPoint x: 94, endPoint y: 111, distance: 87.5
click at [94, 111] on div "Edit Content 1 General Commodity Product Type * Assembly parts Product Name * 4…" at bounding box center [356, 170] width 713 height 341
type input "3"
type input "135.68"
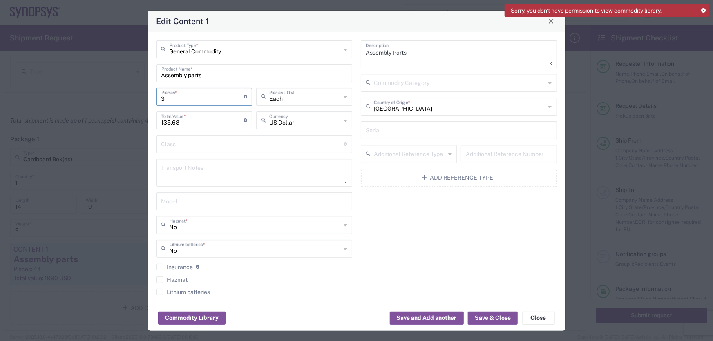
type input "3"
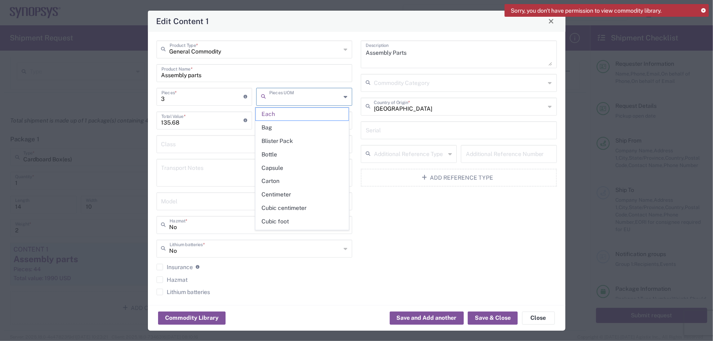
type input "Each"
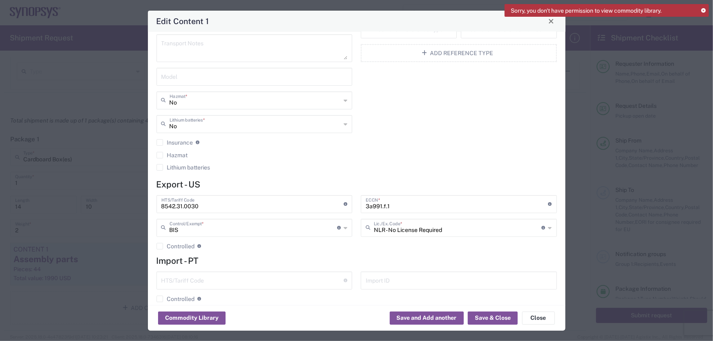
scroll to position [135, 0]
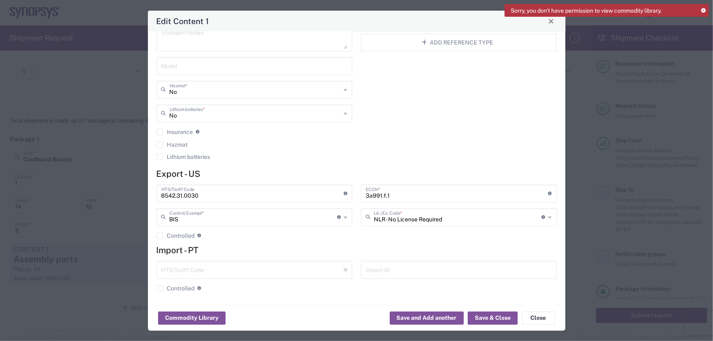
type input "455"
drag, startPoint x: 417, startPoint y: 196, endPoint x: 299, endPoint y: 205, distance: 118.4
click at [299, 205] on div "8542.31.0030 HTS/Tariff Code 10-digit U.S. import and export statistical classi…" at bounding box center [356, 215] width 409 height 60
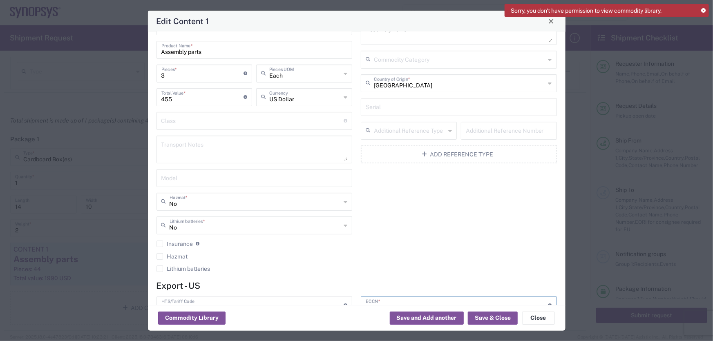
scroll to position [0, 0]
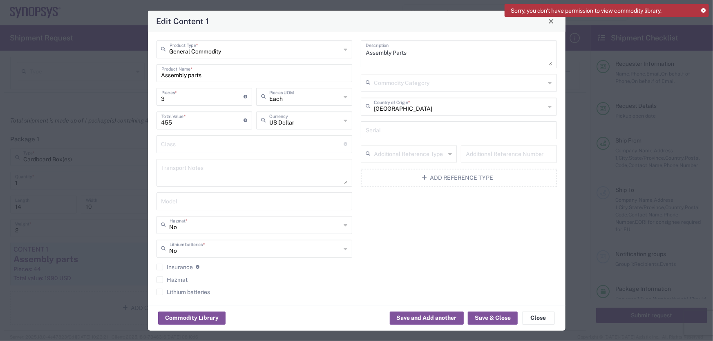
type input "3a992.a"
drag, startPoint x: 207, startPoint y: 100, endPoint x: 100, endPoint y: 104, distance: 107.1
click at [100, 104] on div "Edit Content 1 General Commodity Product Type * Assembly parts Product Name * 3…" at bounding box center [356, 170] width 713 height 341
type input "1"
type input "151.67"
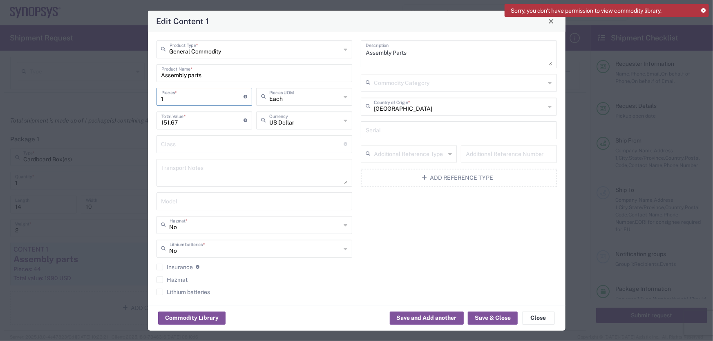
type input "1"
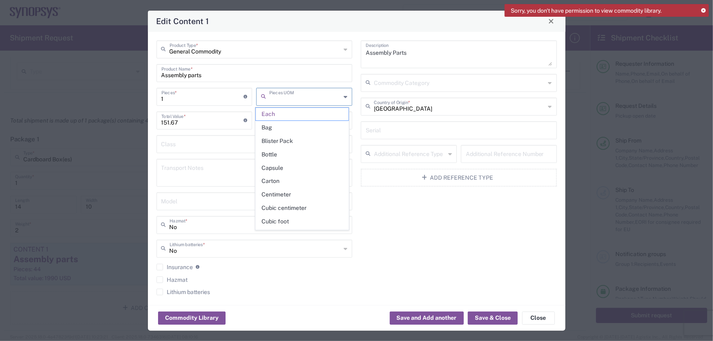
type input "Each"
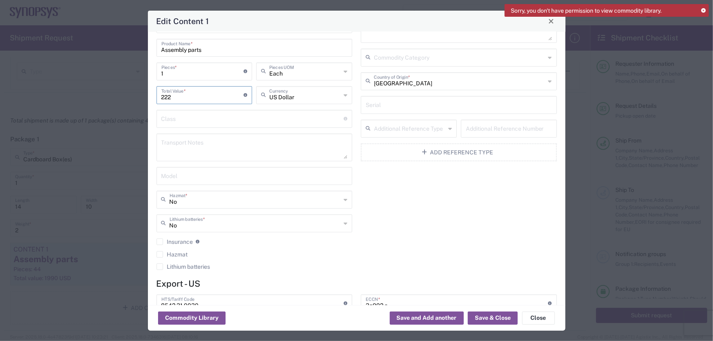
scroll to position [37, 0]
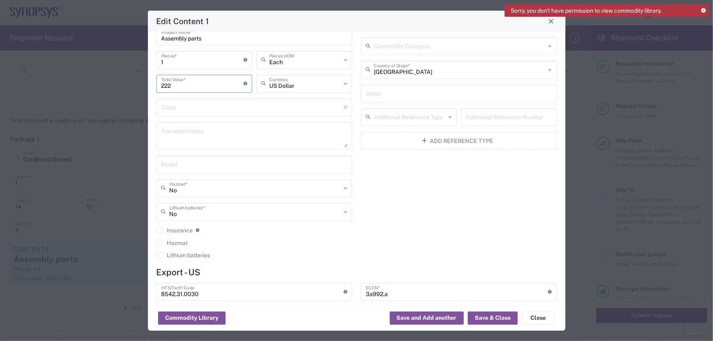
type input "222"
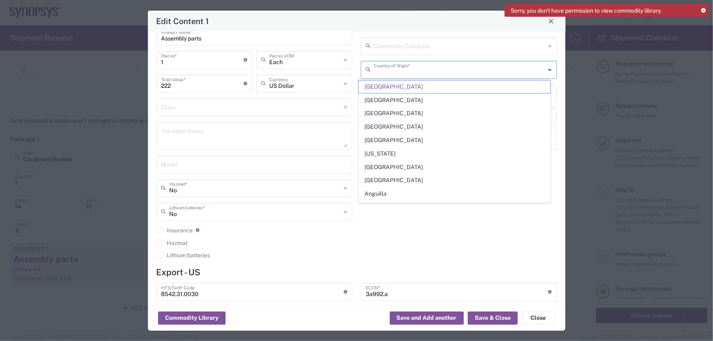
drag, startPoint x: 413, startPoint y: 69, endPoint x: 328, endPoint y: 74, distance: 85.1
click at [328, 74] on div "General Commodity Product Type * Assembly parts Product Name * 1 Pieces * Numbe…" at bounding box center [356, 134] width 409 height 261
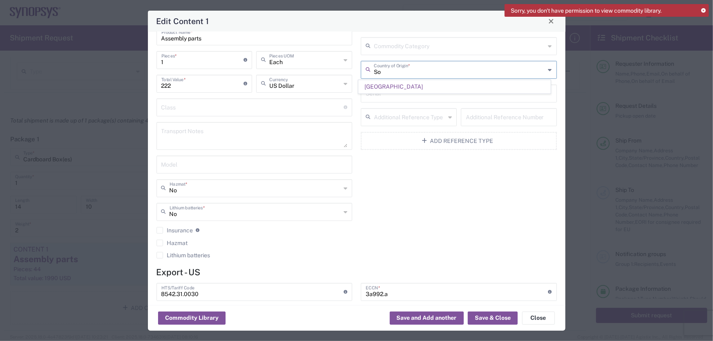
type input "S"
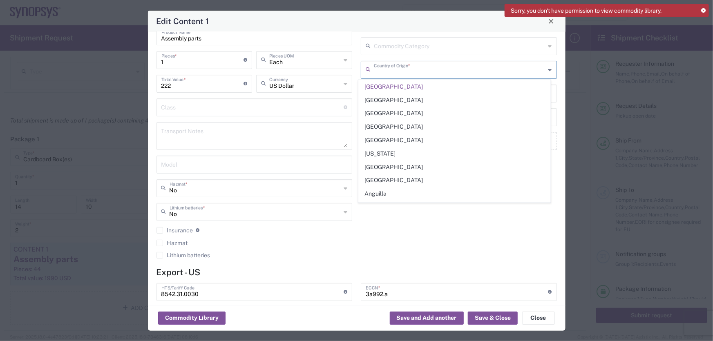
type input "i"
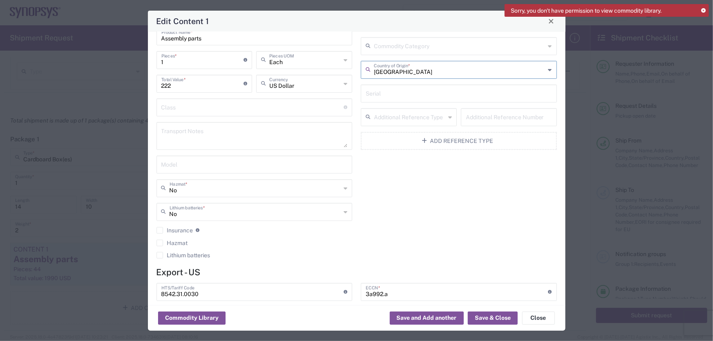
type input "[GEOGRAPHIC_DATA]"
click at [396, 291] on input "3a992.a" at bounding box center [456, 291] width 183 height 14
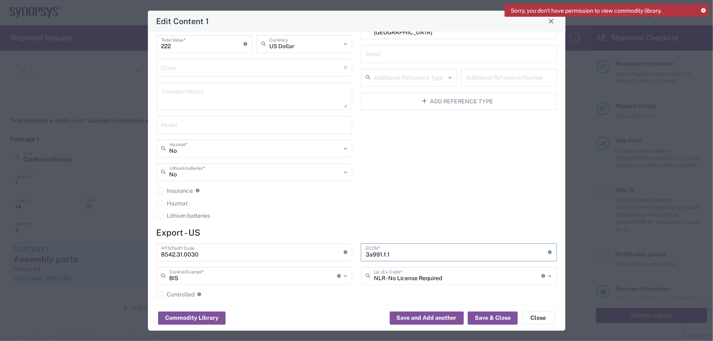
scroll to position [135, 0]
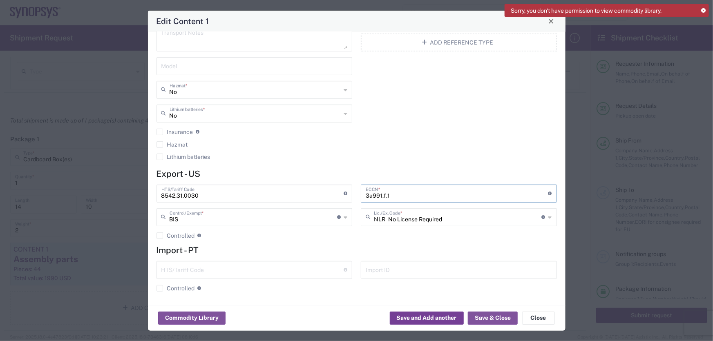
type input "3a991.f.1"
click at [439, 318] on button "Save and Add another" at bounding box center [427, 318] width 74 height 13
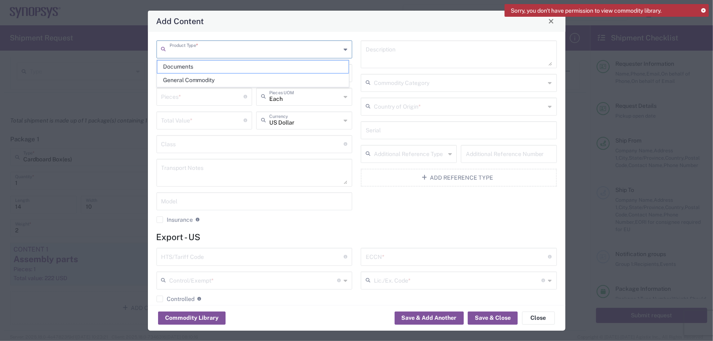
click at [207, 55] on input "text" at bounding box center [255, 49] width 172 height 14
click at [208, 80] on span "General Commodity" at bounding box center [253, 80] width 192 height 13
type input "General Commodity"
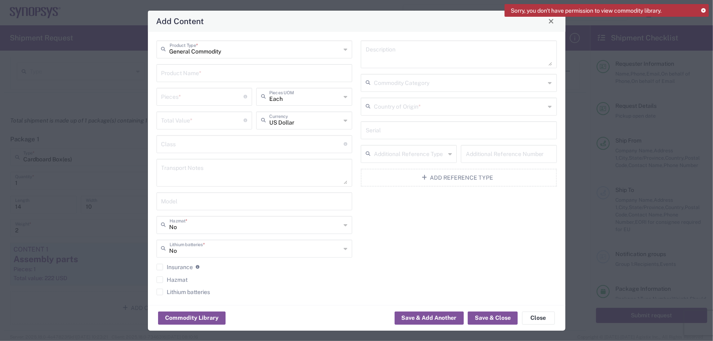
click at [200, 80] on div "Product Name *" at bounding box center [254, 73] width 196 height 18
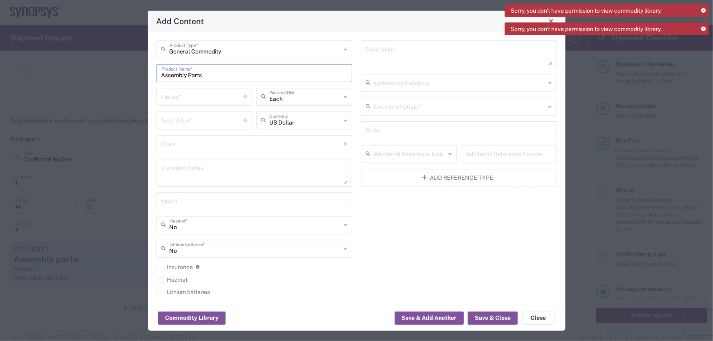
type input "Assembly Parts"
type input "2"
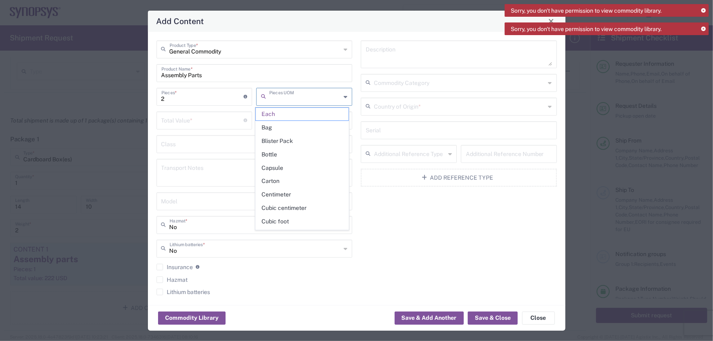
type input "Each"
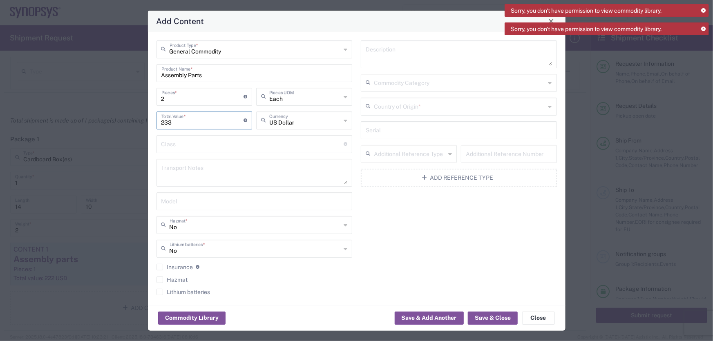
type input "233"
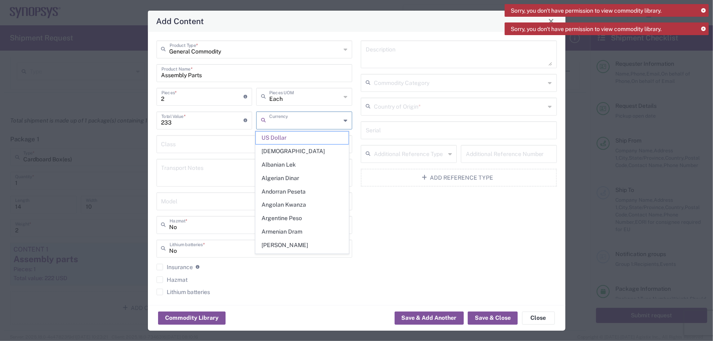
click at [415, 58] on textarea at bounding box center [458, 54] width 186 height 23
type input "US Dollar"
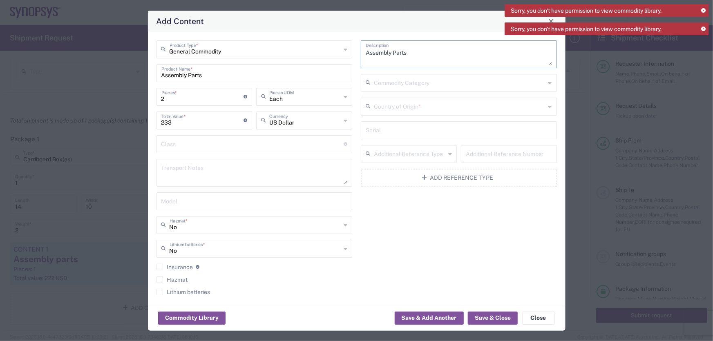
type textarea "Assembly Parts"
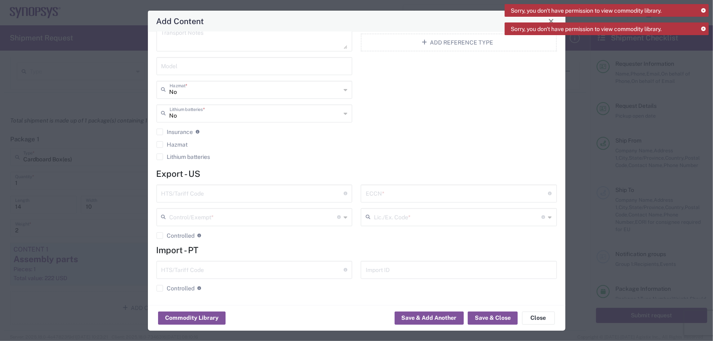
type input "[GEOGRAPHIC_DATA]"
click at [221, 191] on input "text" at bounding box center [252, 193] width 183 height 14
type input "8542.31.0030"
type input "BIS"
type input "3a992.a"
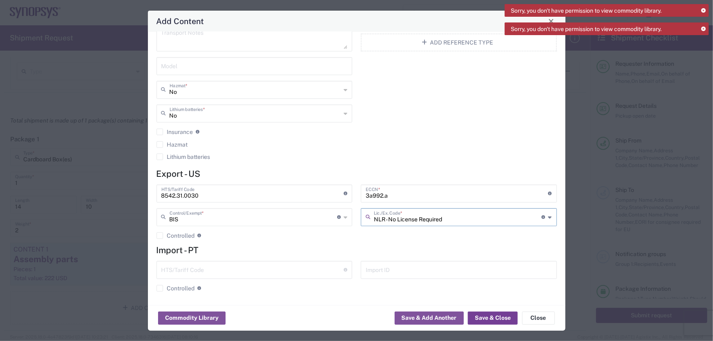
type input "NLR - No License Required"
click at [484, 318] on button "Save & Close" at bounding box center [493, 318] width 50 height 13
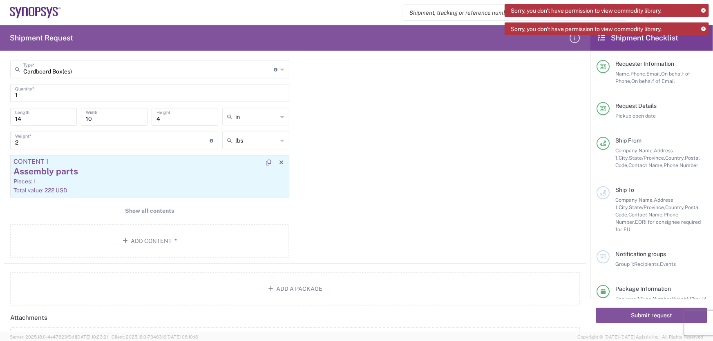
scroll to position [668, 0]
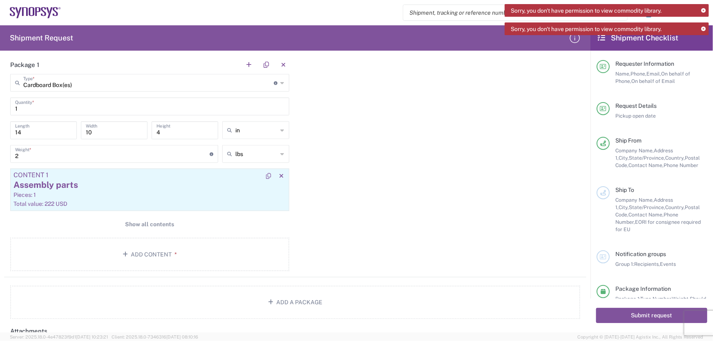
click at [240, 181] on div "Assembly parts" at bounding box center [149, 185] width 272 height 12
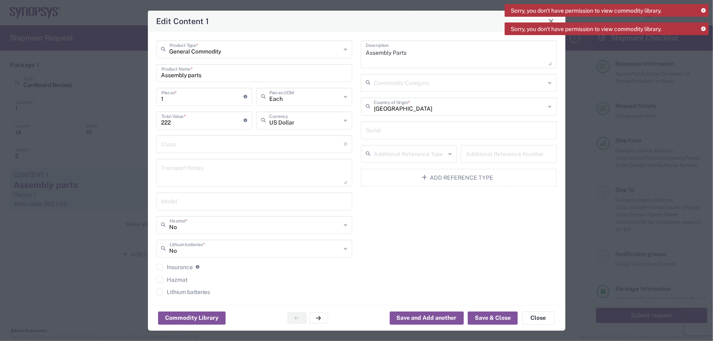
type input "NLR - No License Required"
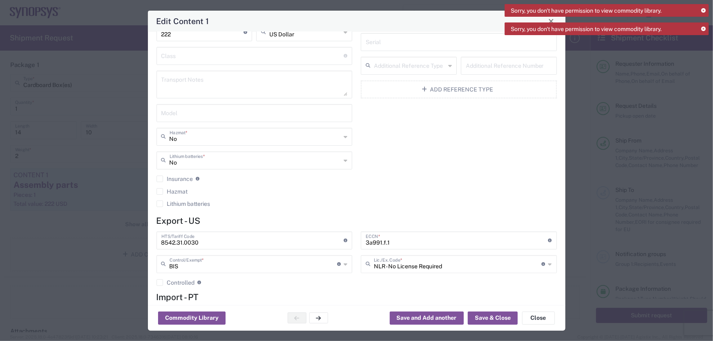
scroll to position [0, 0]
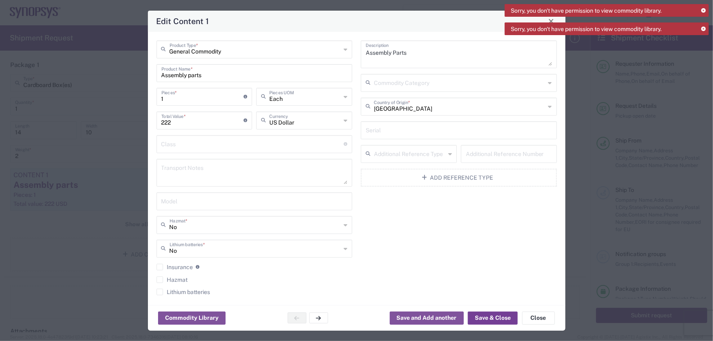
click at [494, 316] on button "Save & Close" at bounding box center [493, 318] width 50 height 13
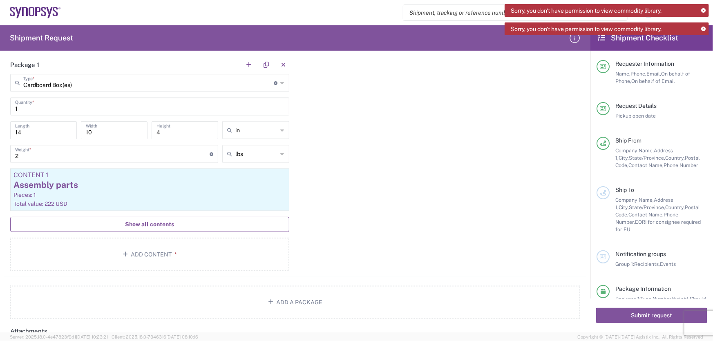
click at [165, 229] on button "Show all contents" at bounding box center [149, 224] width 279 height 15
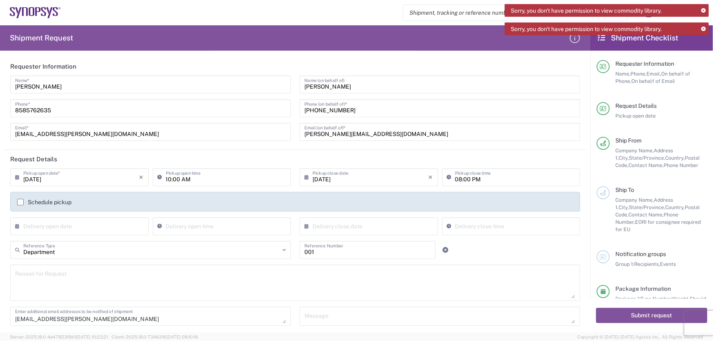
click at [118, 275] on textarea at bounding box center [295, 282] width 560 height 31
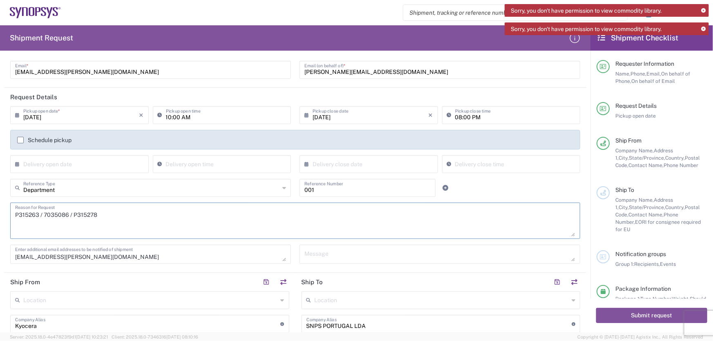
scroll to position [74, 0]
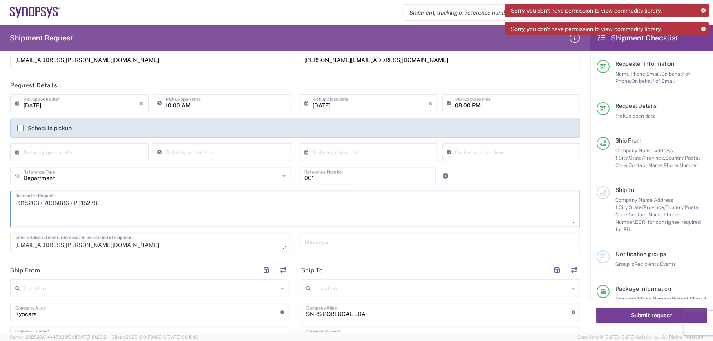
type textarea "P315263 / 7035086 / P315278"
click at [644, 318] on button "Submit request" at bounding box center [651, 315] width 111 height 15
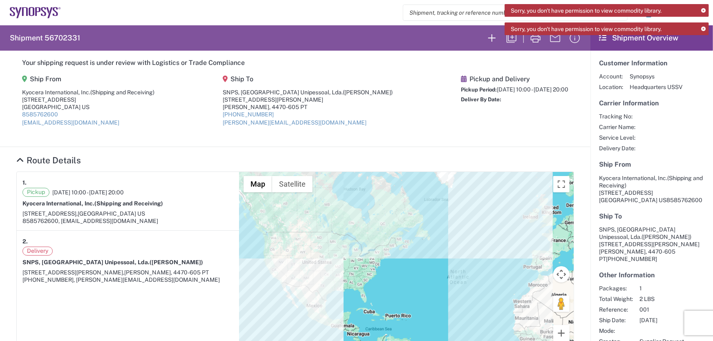
click at [703, 32] on div "Sorry, you don't have permission to view commodity library." at bounding box center [606, 28] width 204 height 13
click at [701, 29] on icon at bounding box center [703, 29] width 4 height 4
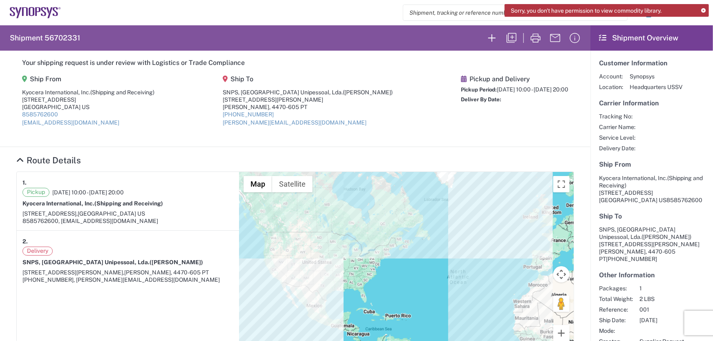
click at [702, 11] on icon at bounding box center [703, 11] width 4 height 4
